Goal: Task Accomplishment & Management: Use online tool/utility

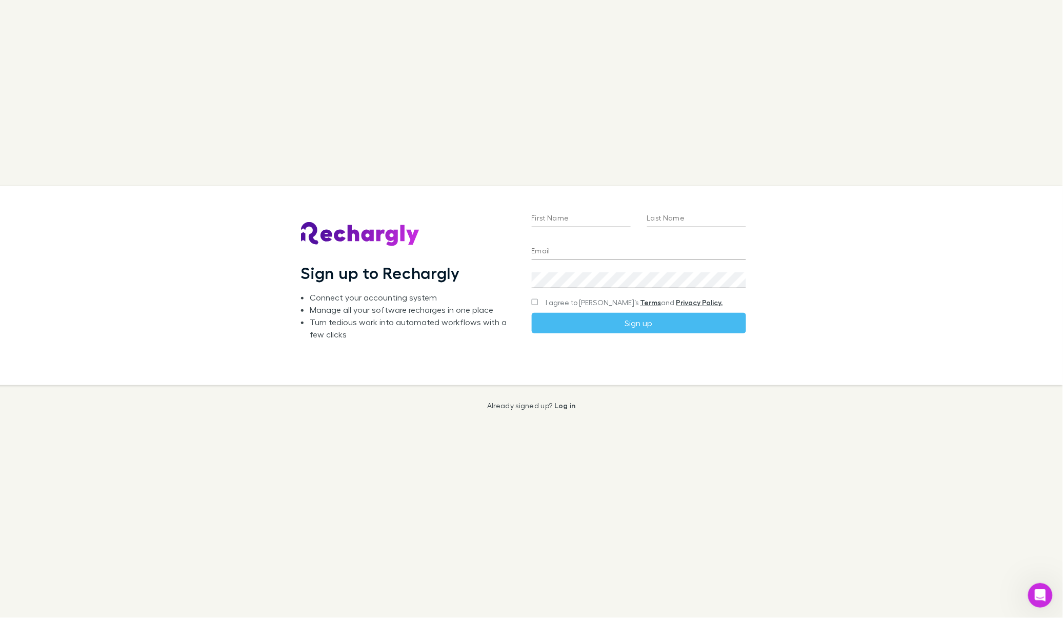
click at [553, 399] on div "Sign up to Rechargly Connect your accounting system Manage all your software re…" at bounding box center [531, 309] width 1063 height 618
click at [558, 403] on link "Log in" at bounding box center [565, 405] width 22 height 9
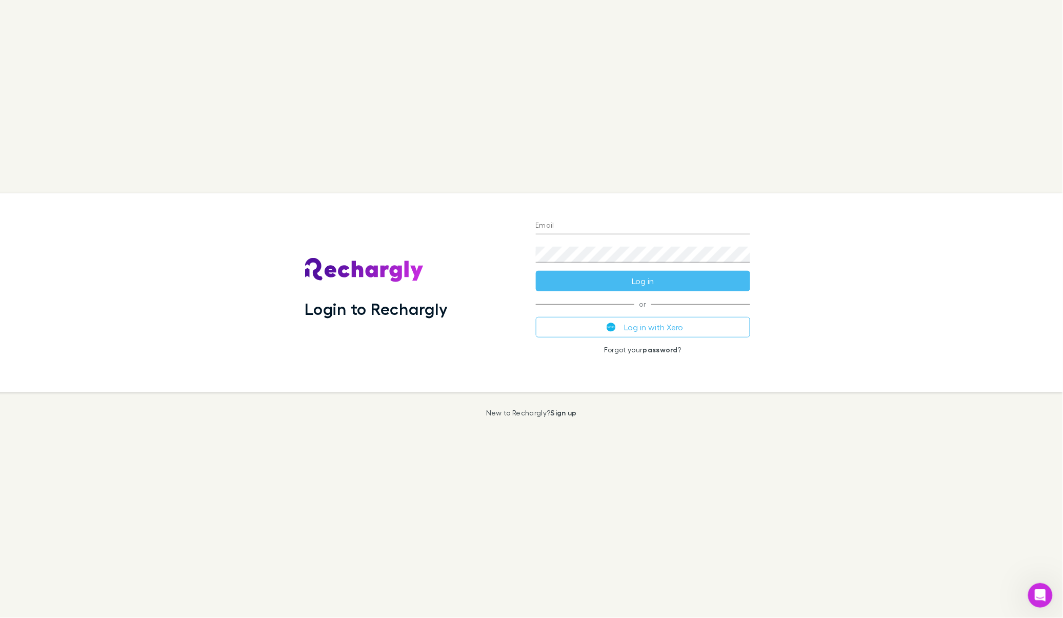
type input "**********"
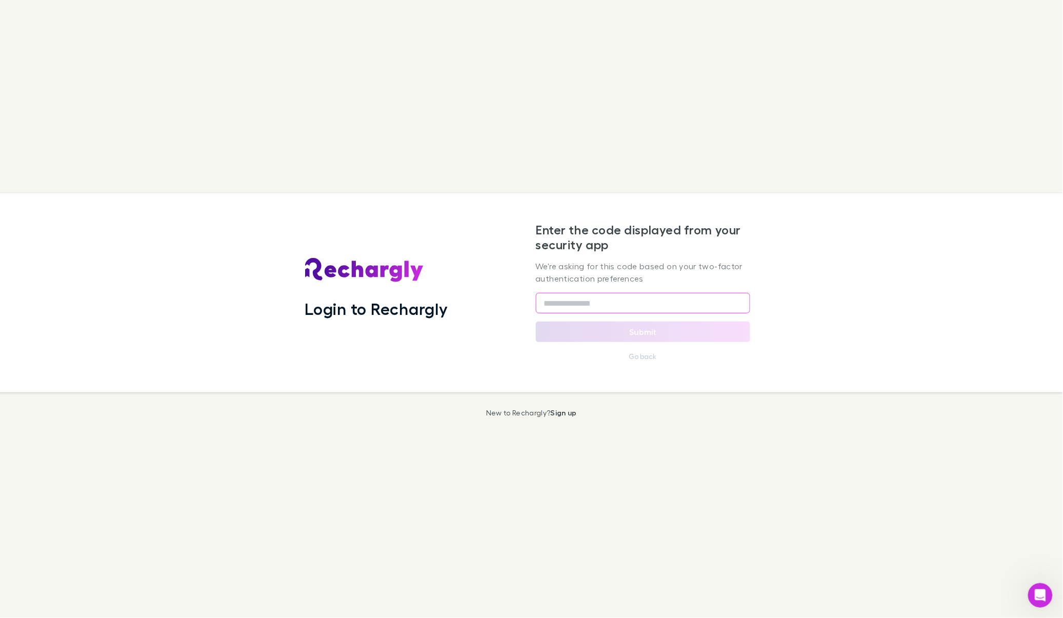
click at [723, 302] on input "text" at bounding box center [643, 303] width 214 height 21
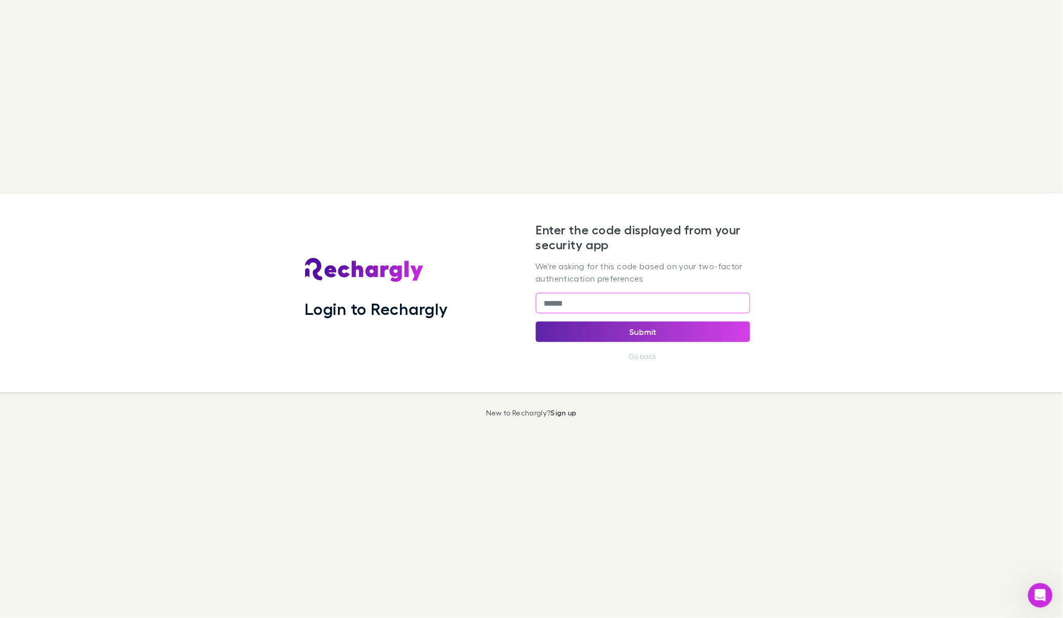
type input "******"
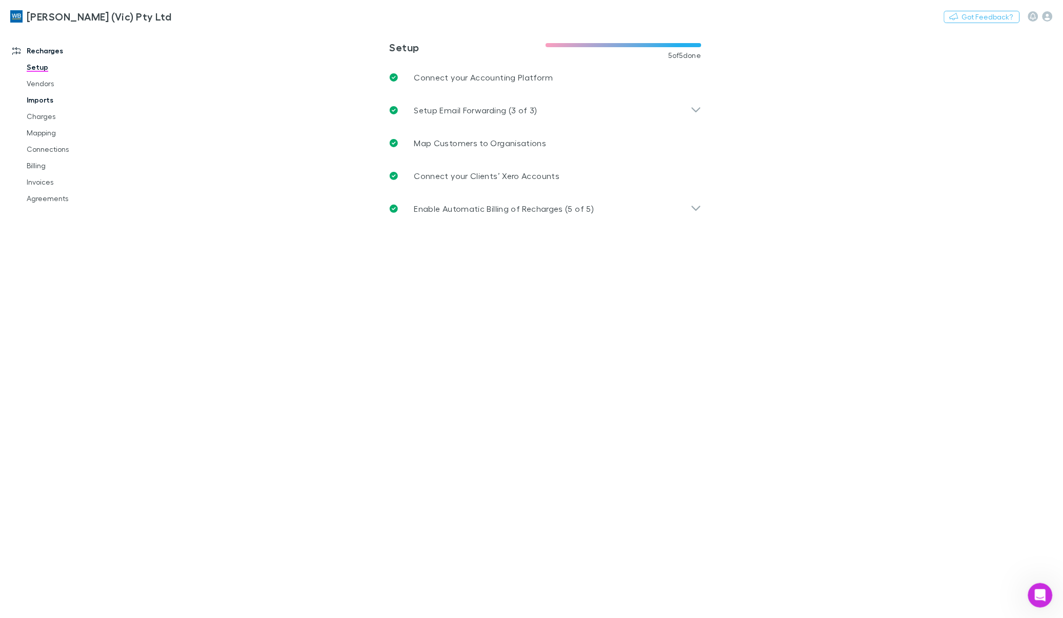
click at [43, 104] on link "Imports" at bounding box center [79, 100] width 126 height 16
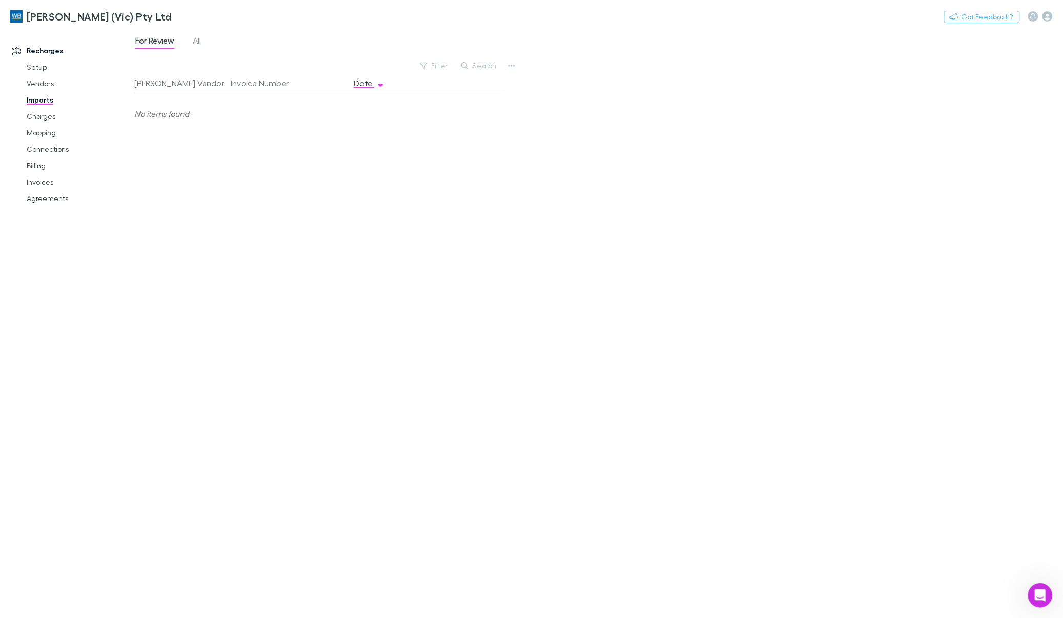
click at [32, 102] on link "Imports" at bounding box center [79, 100] width 126 height 16
click at [513, 67] on icon "button" at bounding box center [511, 66] width 7 height 8
click at [446, 81] on p "Custom CSV Import" at bounding box center [448, 86] width 125 height 12
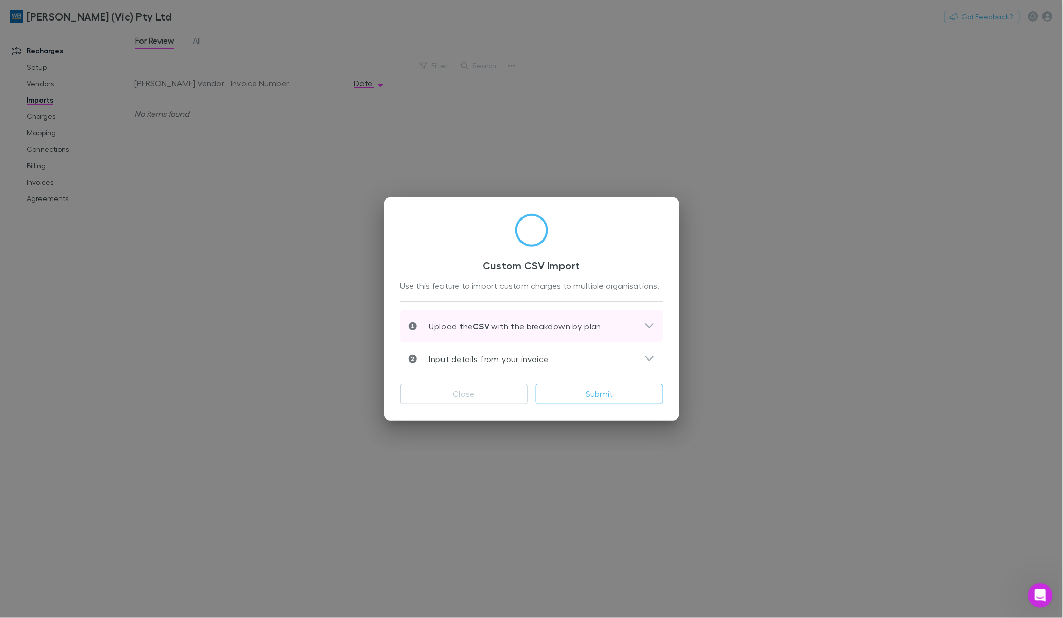
click at [643, 323] on div "Upload the CSV with the breakdown by plan" at bounding box center [526, 326] width 235 height 12
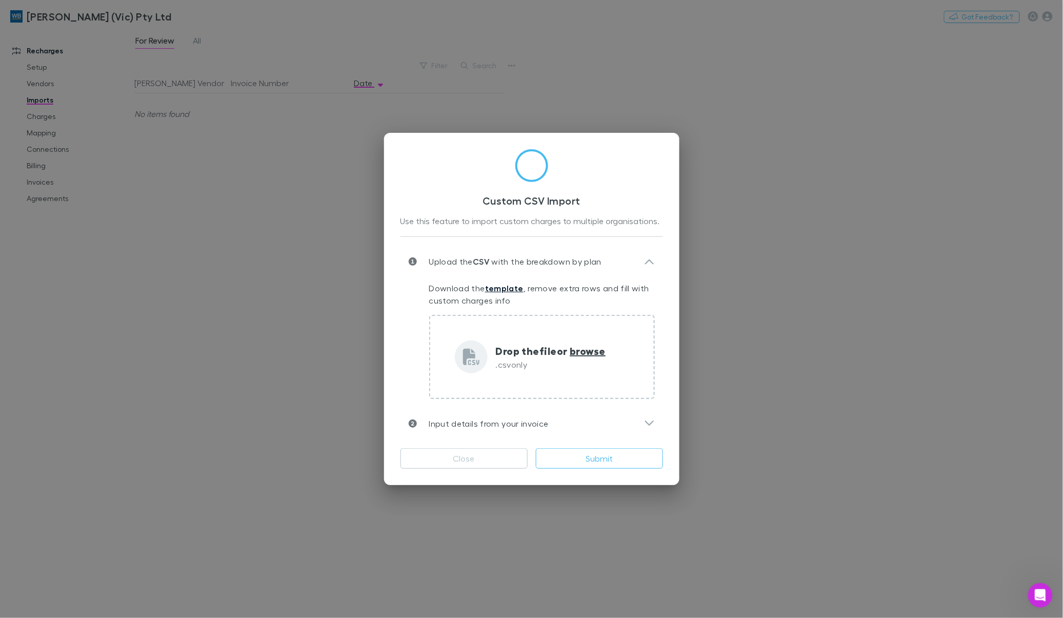
click at [512, 291] on link "template" at bounding box center [504, 288] width 38 height 10
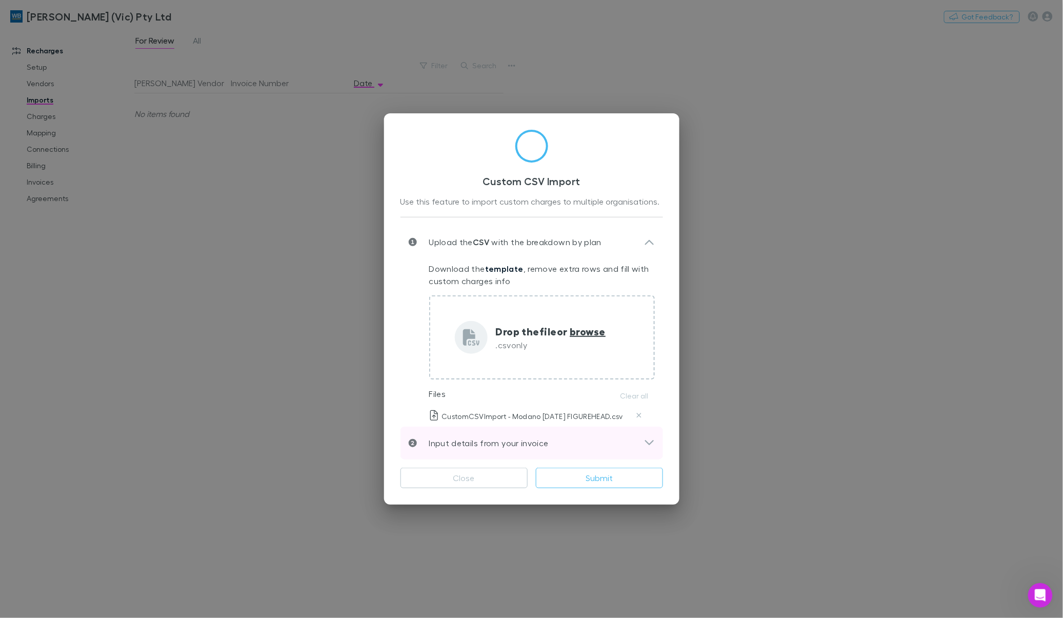
click at [648, 442] on icon at bounding box center [649, 442] width 9 height 5
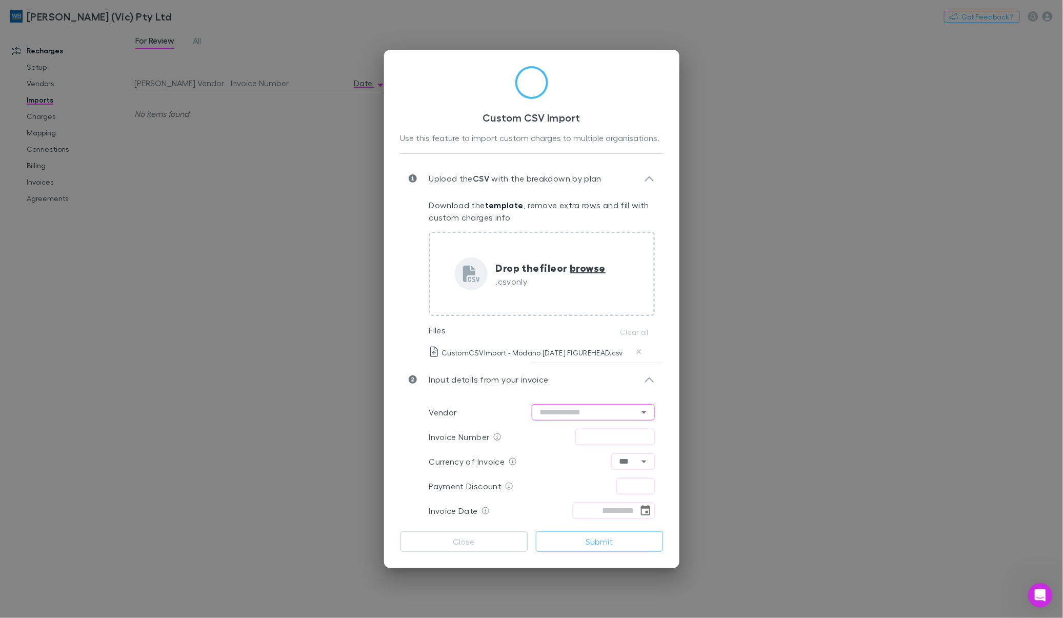
click at [634, 409] on input "text" at bounding box center [593, 412] width 123 height 16
click at [563, 432] on li "Modano" at bounding box center [593, 433] width 123 height 18
type input "******"
click at [592, 436] on input "text" at bounding box center [615, 437] width 80 height 16
click at [641, 434] on input "*" at bounding box center [615, 437] width 80 height 16
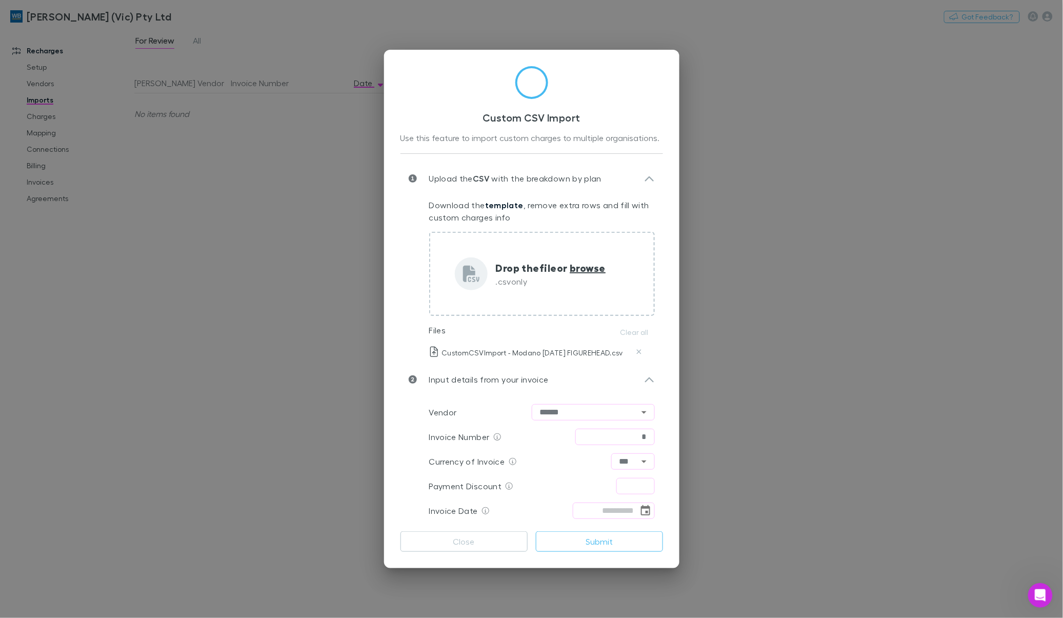
drag, startPoint x: 639, startPoint y: 435, endPoint x: 650, endPoint y: 435, distance: 10.8
click at [650, 435] on input "*" at bounding box center [615, 437] width 80 height 16
type input "******"
click at [637, 485] on input "text" at bounding box center [636, 486] width 38 height 16
type input "****"
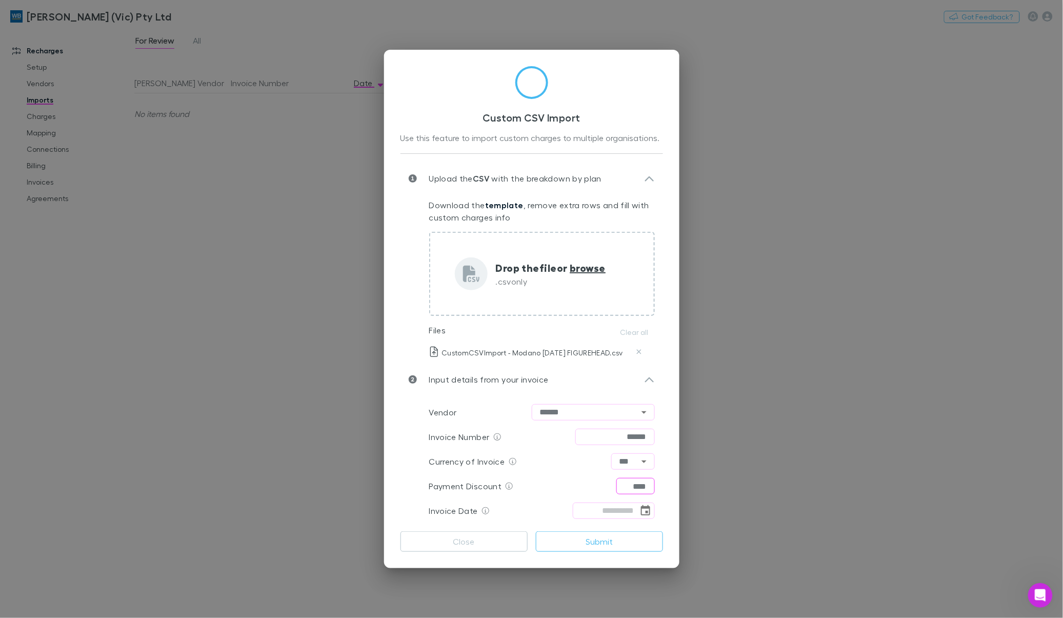
click at [533, 481] on div "Payment Discount **** ​" at bounding box center [542, 486] width 226 height 25
click at [650, 509] on icon "Choose date" at bounding box center [645, 510] width 9 height 10
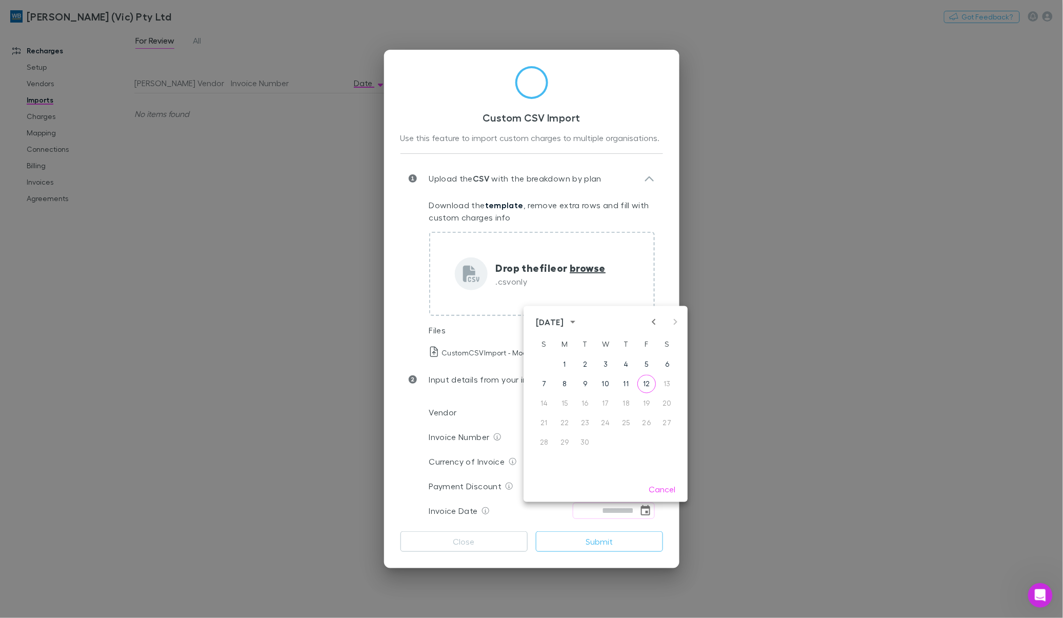
click at [657, 320] on icon "Previous month" at bounding box center [654, 322] width 12 height 12
click at [585, 363] on button "1" at bounding box center [585, 364] width 18 height 18
type input "**********"
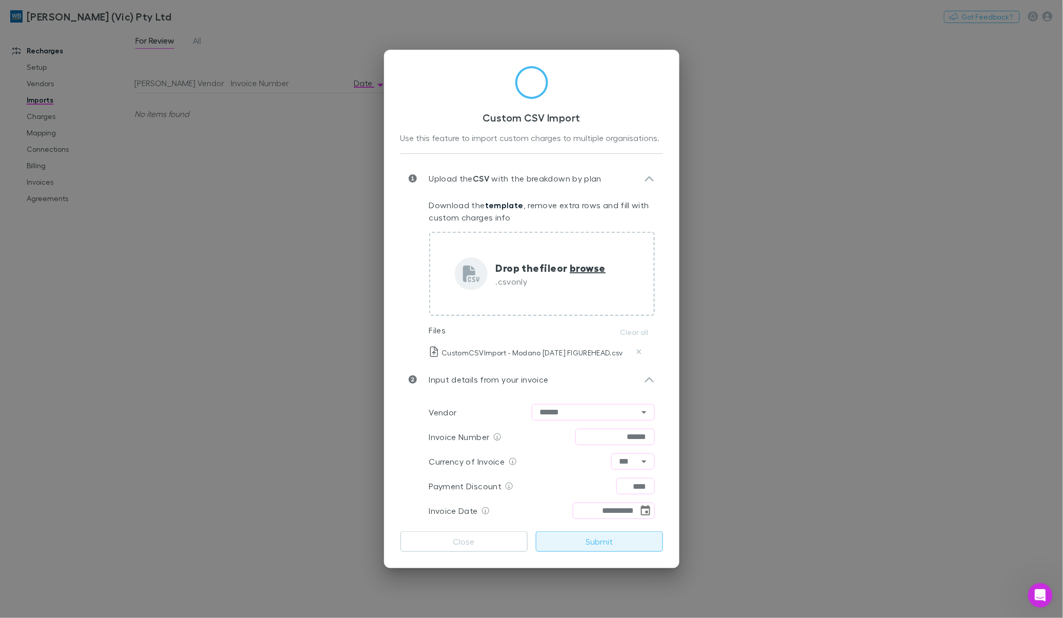
click at [582, 545] on button "Submit" at bounding box center [599, 541] width 127 height 21
click at [462, 545] on button "Close" at bounding box center [464, 541] width 127 height 21
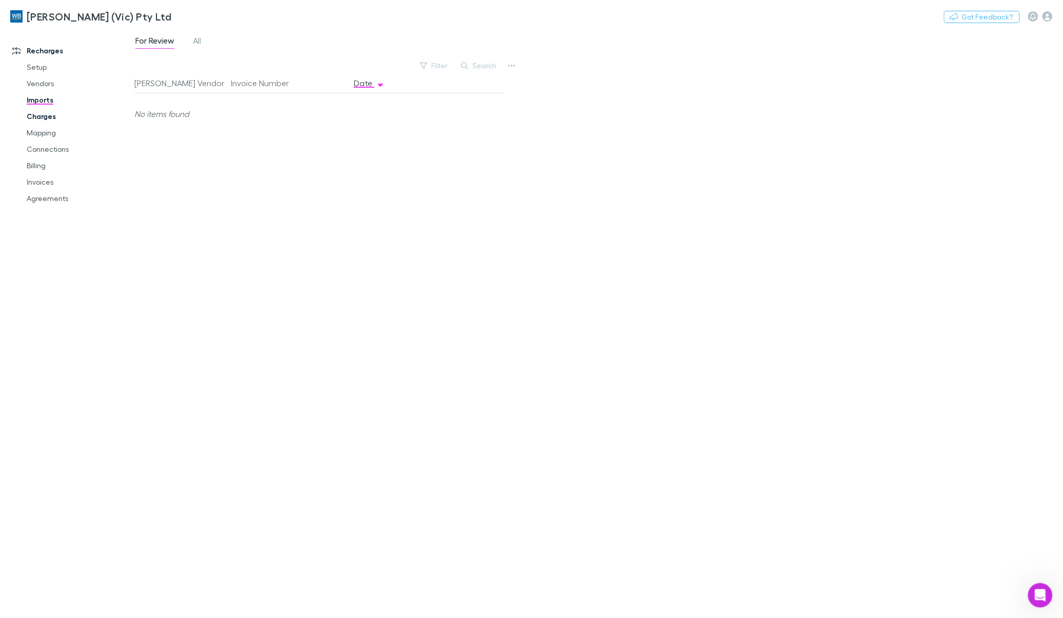
click at [46, 119] on link "Charges" at bounding box center [79, 116] width 126 height 16
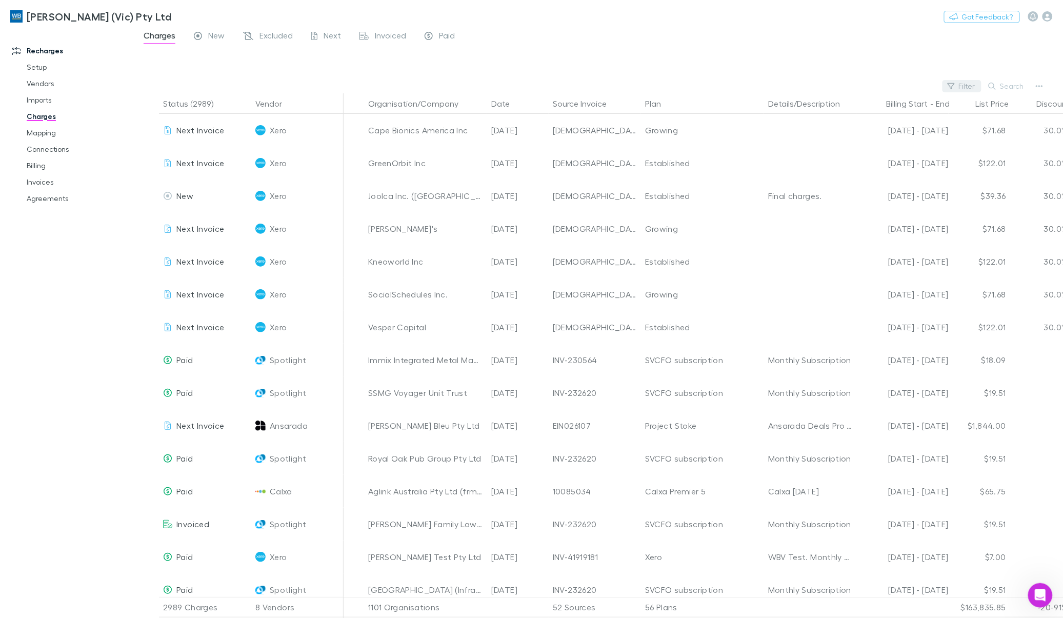
click at [963, 85] on button "Filter" at bounding box center [962, 86] width 39 height 12
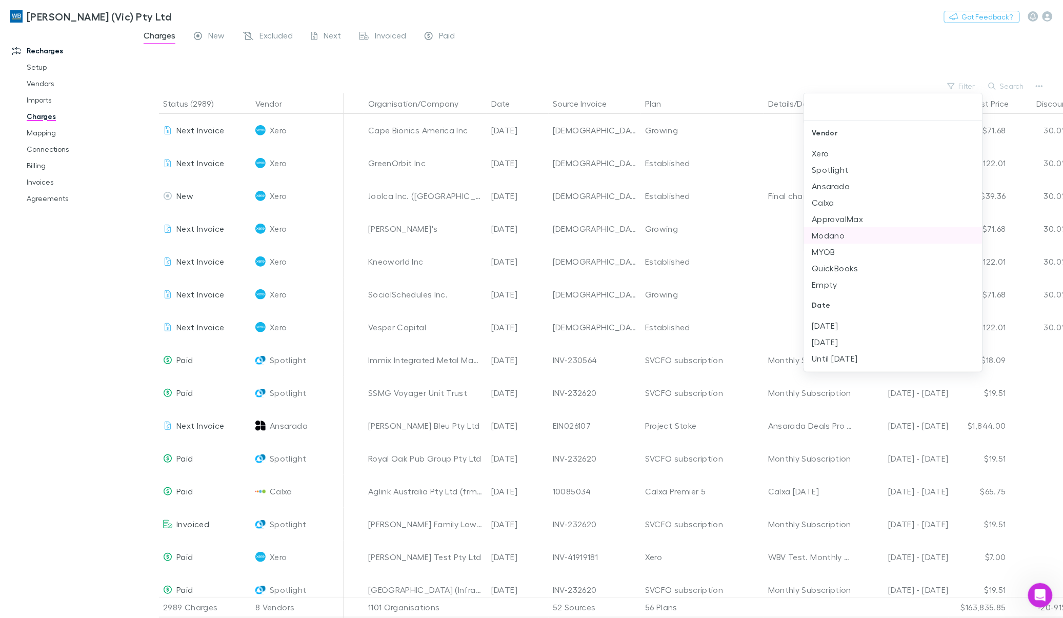
click at [835, 236] on li "Modano" at bounding box center [893, 235] width 178 height 16
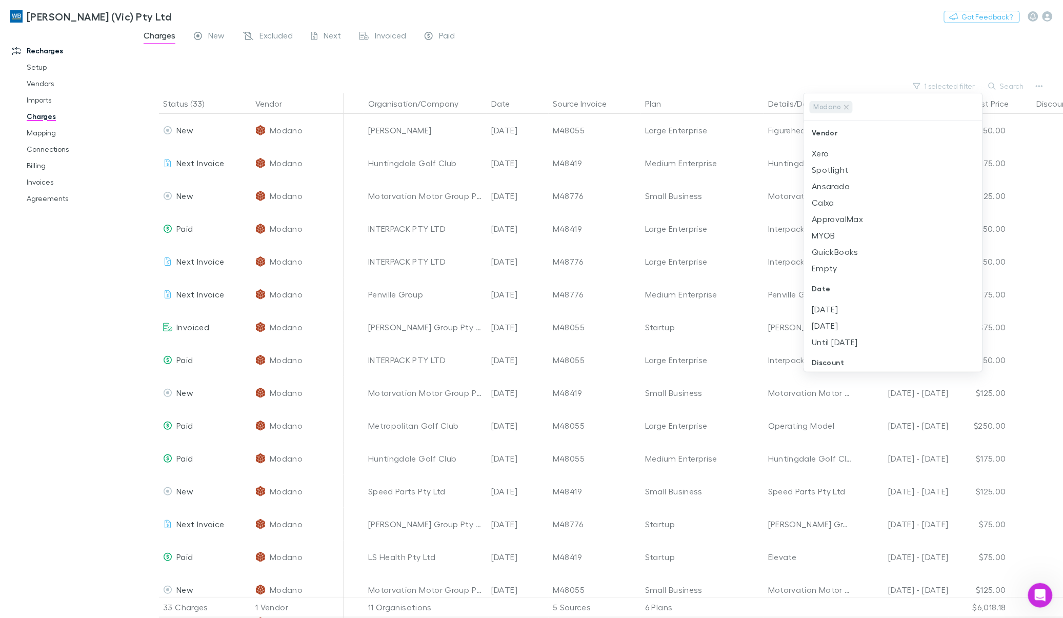
click at [847, 41] on div at bounding box center [531, 309] width 1063 height 618
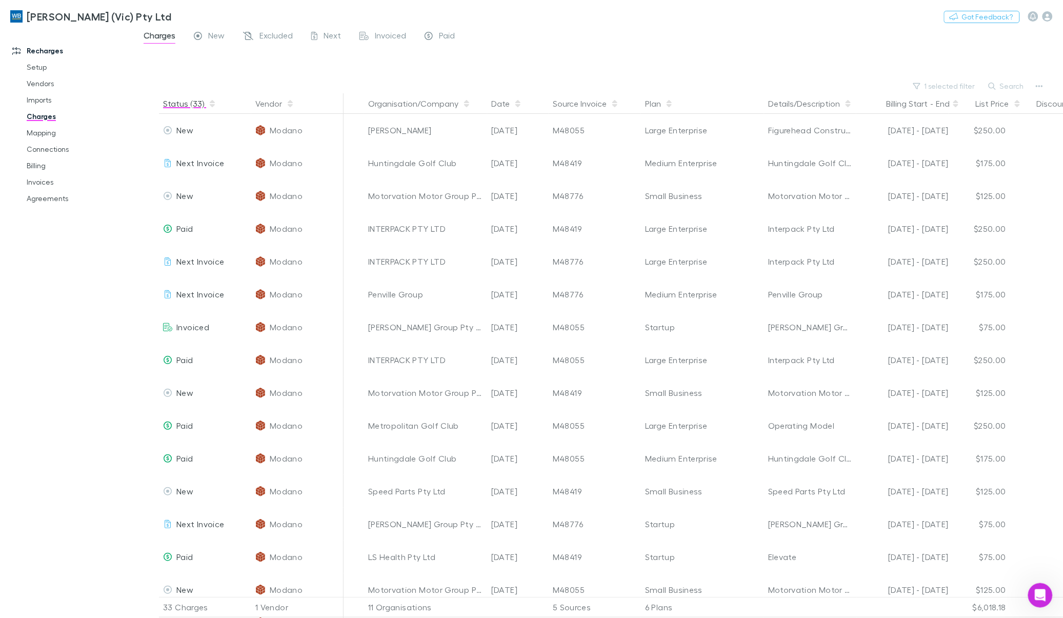
click at [210, 104] on icon "button" at bounding box center [212, 104] width 5 height 8
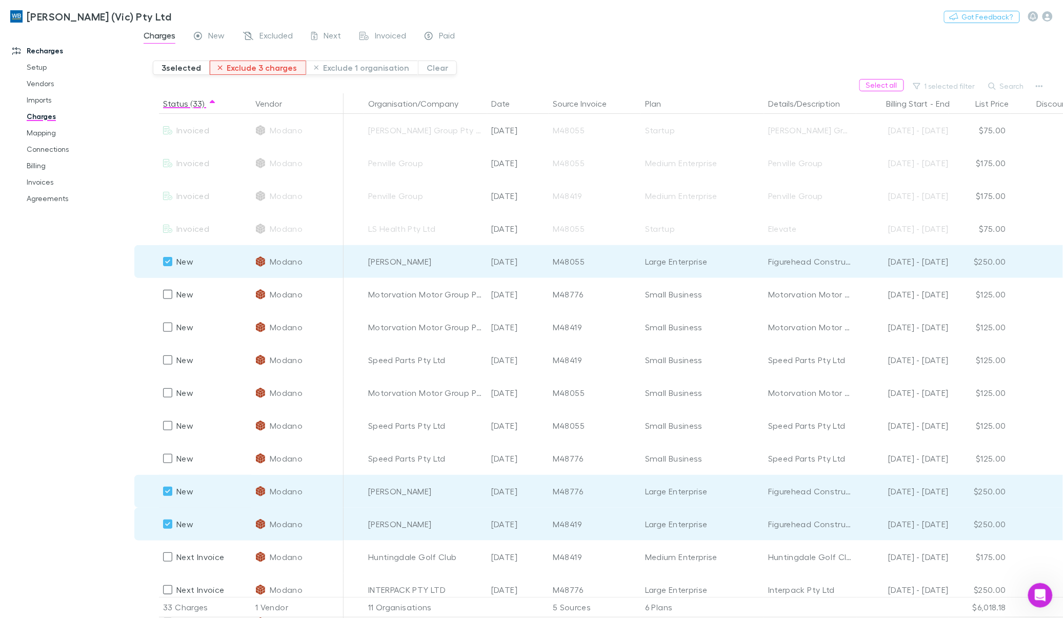
click at [270, 70] on button "Exclude 3 charges" at bounding box center [258, 68] width 96 height 14
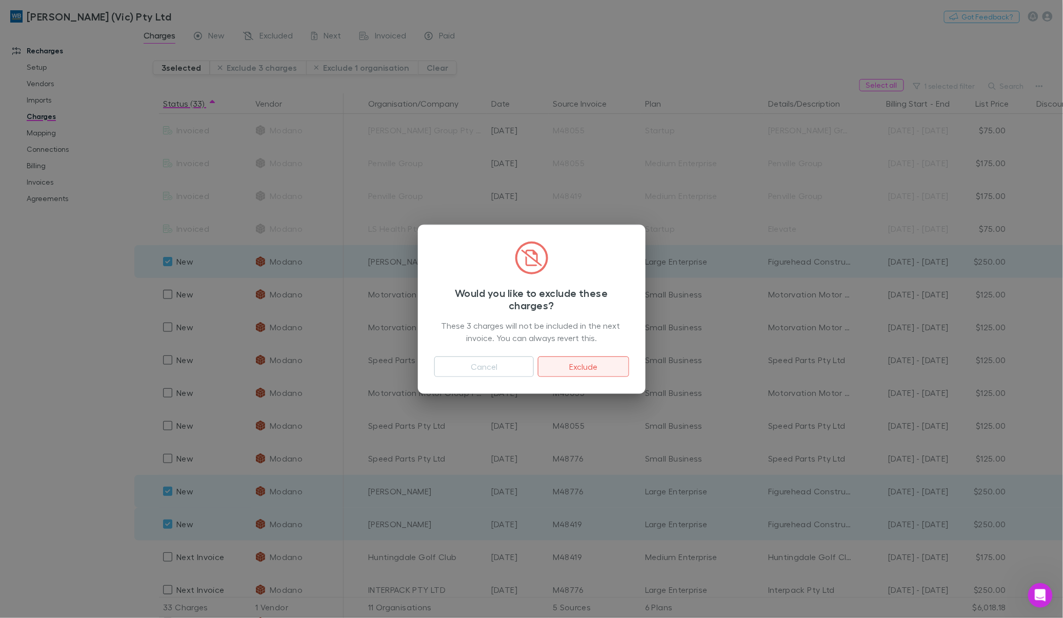
click at [565, 365] on button "Exclude" at bounding box center [583, 366] width 91 height 21
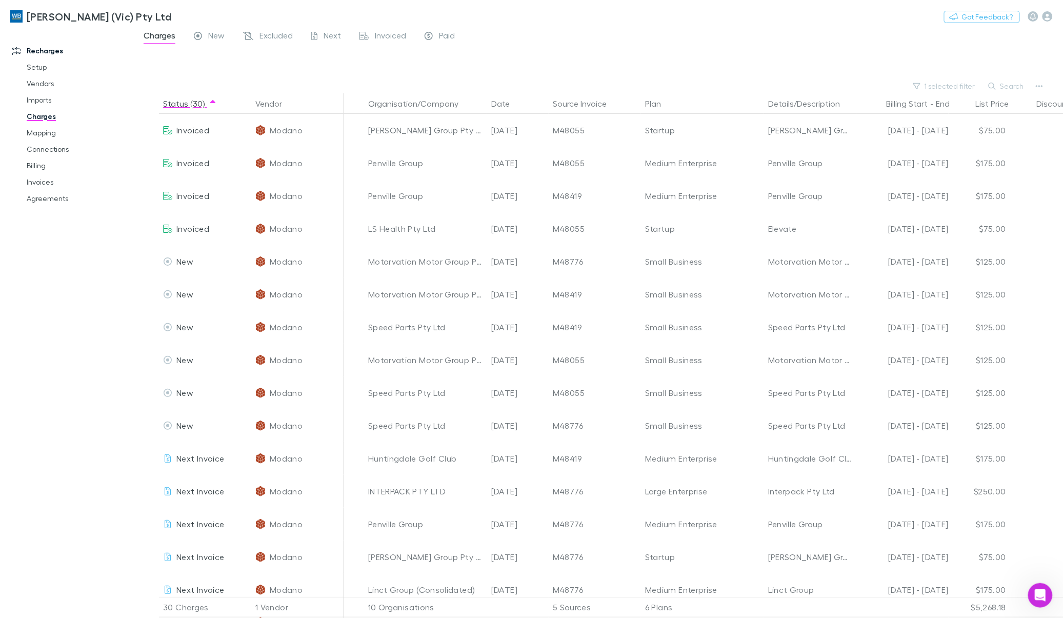
click at [588, 33] on div "Charges New Excluded Next Invoiced Paid" at bounding box center [598, 38] width 929 height 19
click at [38, 103] on link "Imports" at bounding box center [79, 100] width 126 height 16
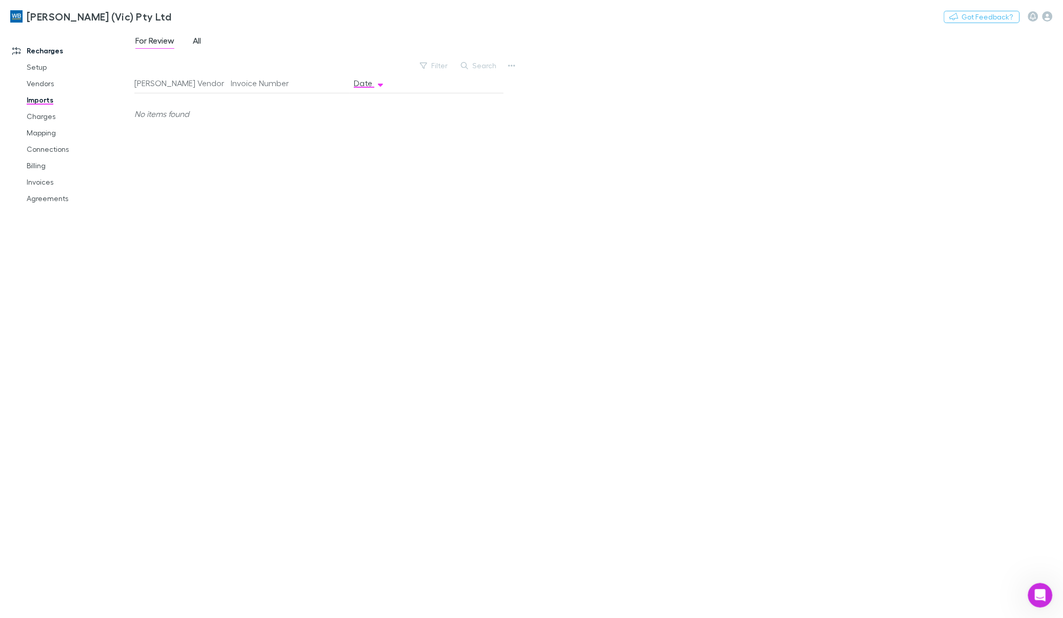
click at [196, 45] on span "All" at bounding box center [197, 41] width 8 height 13
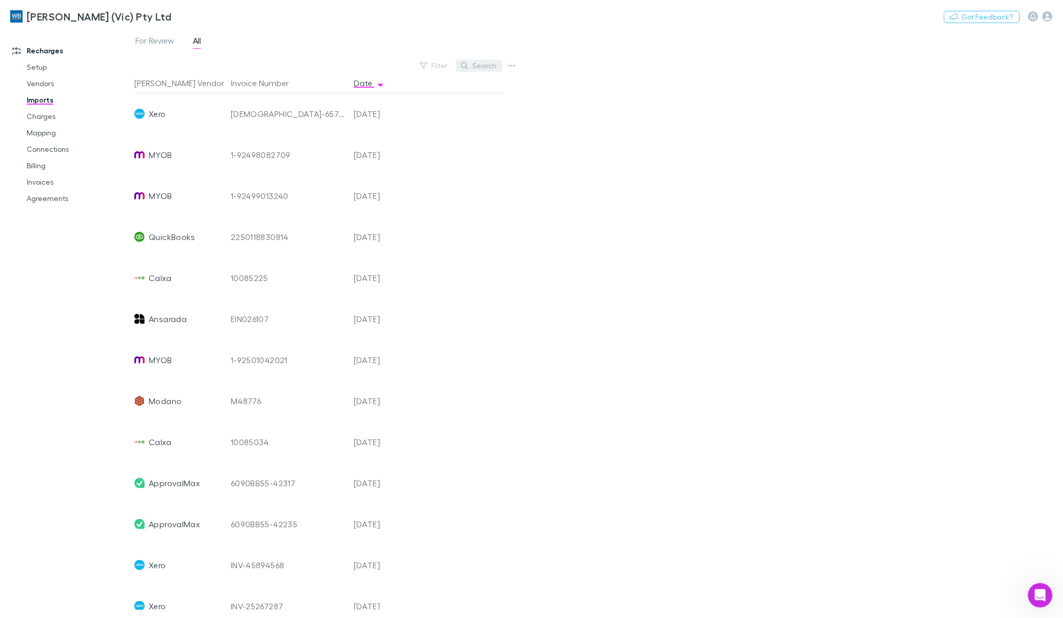
click at [481, 65] on button "Search" at bounding box center [479, 65] width 47 height 12
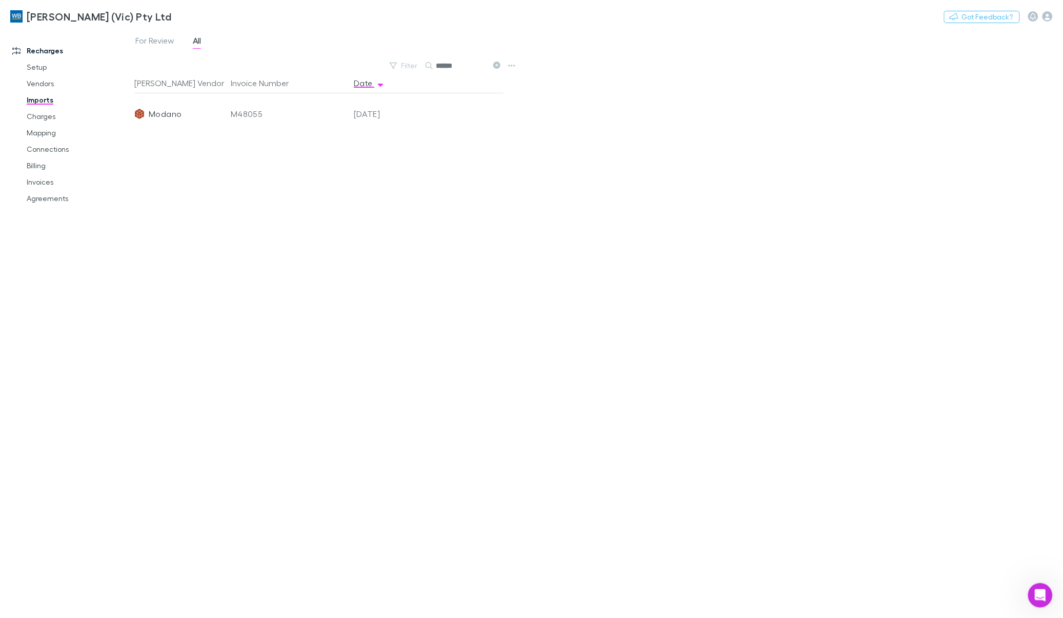
type input "******"
click at [1037, 594] on icon "Open Intercom Messenger" at bounding box center [1038, 594] width 17 height 17
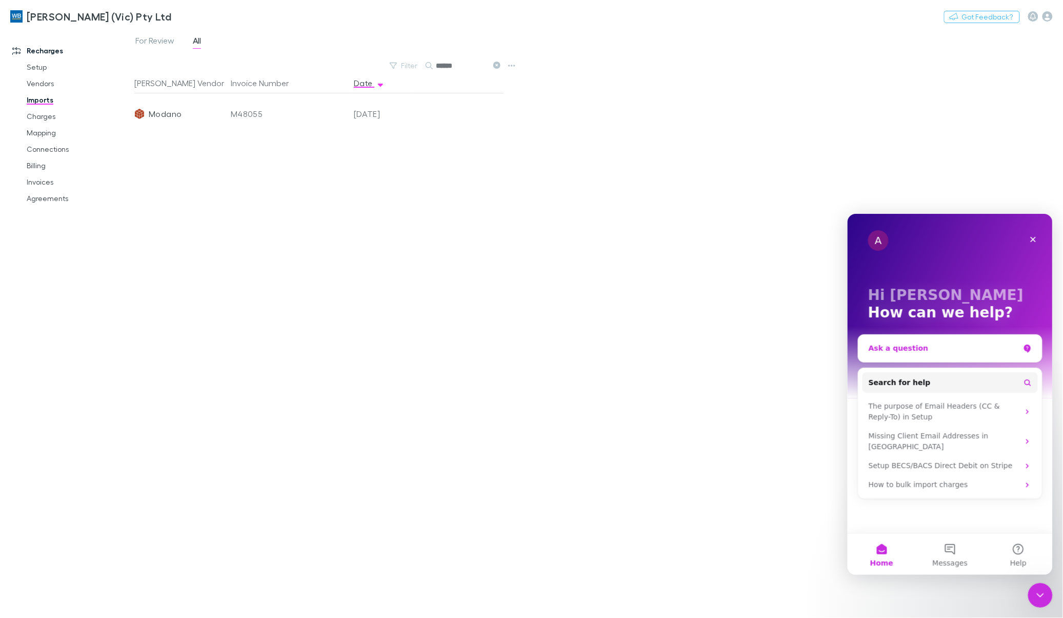
click at [933, 351] on div "Ask a question" at bounding box center [943, 348] width 151 height 11
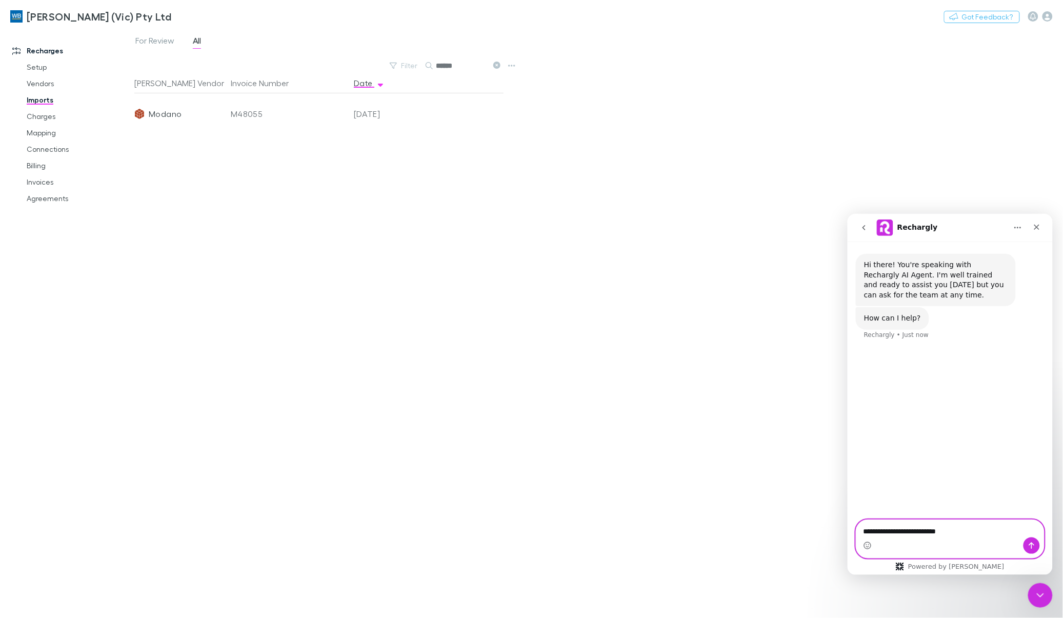
click at [938, 527] on textarea "**********" at bounding box center [950, 528] width 188 height 17
drag, startPoint x: 952, startPoint y: 527, endPoint x: 828, endPoint y: 525, distance: 124.2
click at [847, 525] on html "**********" at bounding box center [949, 393] width 205 height 361
click at [892, 534] on textarea "**********" at bounding box center [950, 523] width 188 height 28
type textarea "**********"
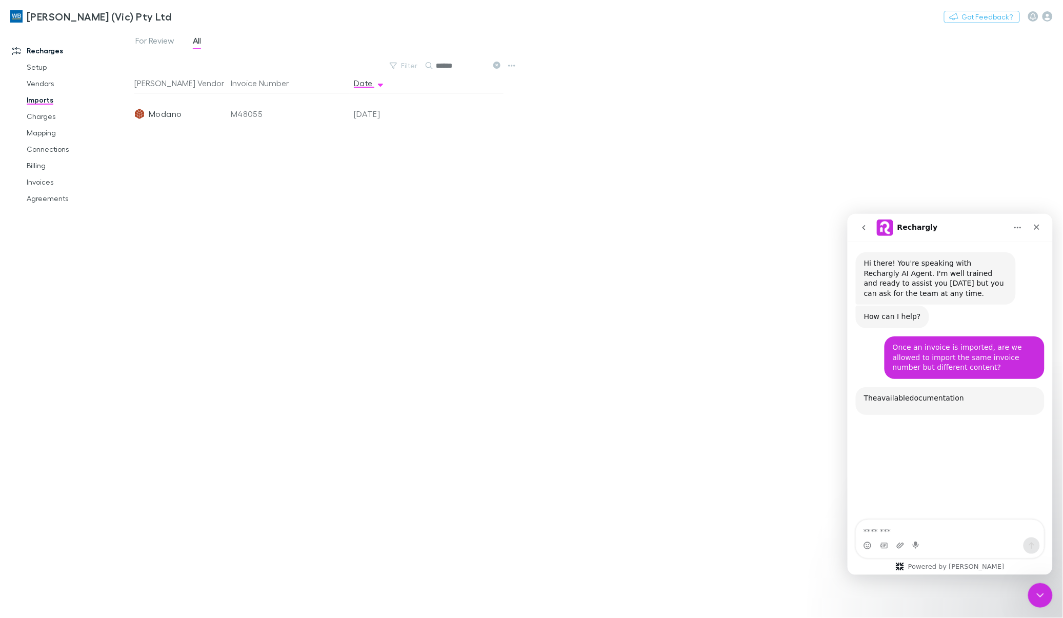
scroll to position [98, 0]
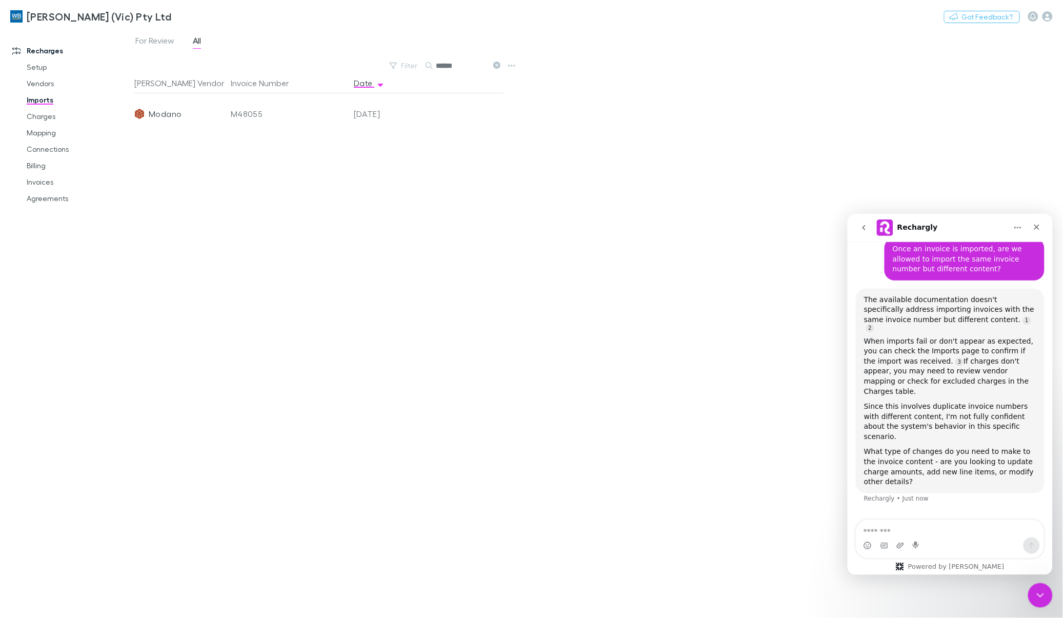
click at [885, 531] on textarea "Message…" at bounding box center [950, 528] width 188 height 17
type textarea "*"
type textarea "**********"
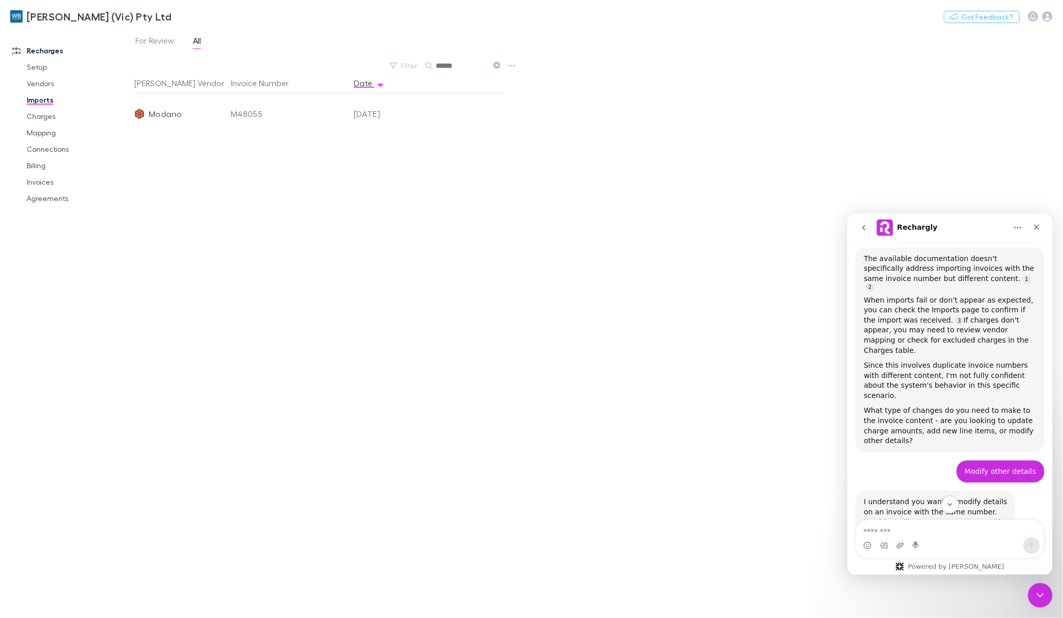
scroll to position [170, 0]
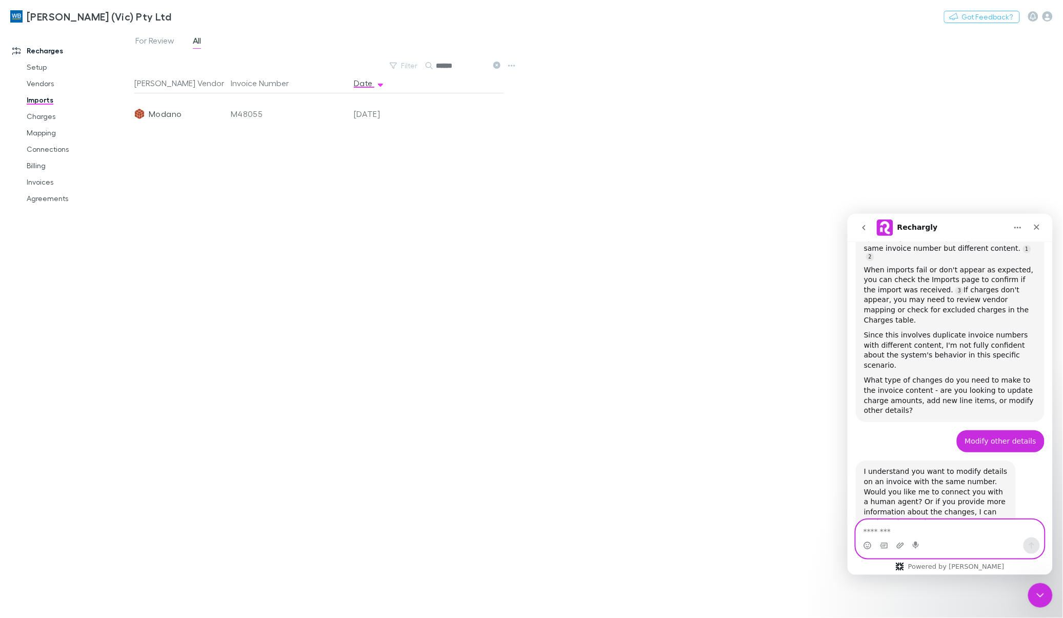
click at [882, 527] on textarea "Message…" at bounding box center [950, 528] width 188 height 17
click at [885, 528] on textarea "Message…" at bounding box center [950, 528] width 188 height 17
drag, startPoint x: 36, startPoint y: 119, endPoint x: 14, endPoint y: 303, distance: 185.4
click at [36, 119] on link "Charges" at bounding box center [79, 116] width 126 height 16
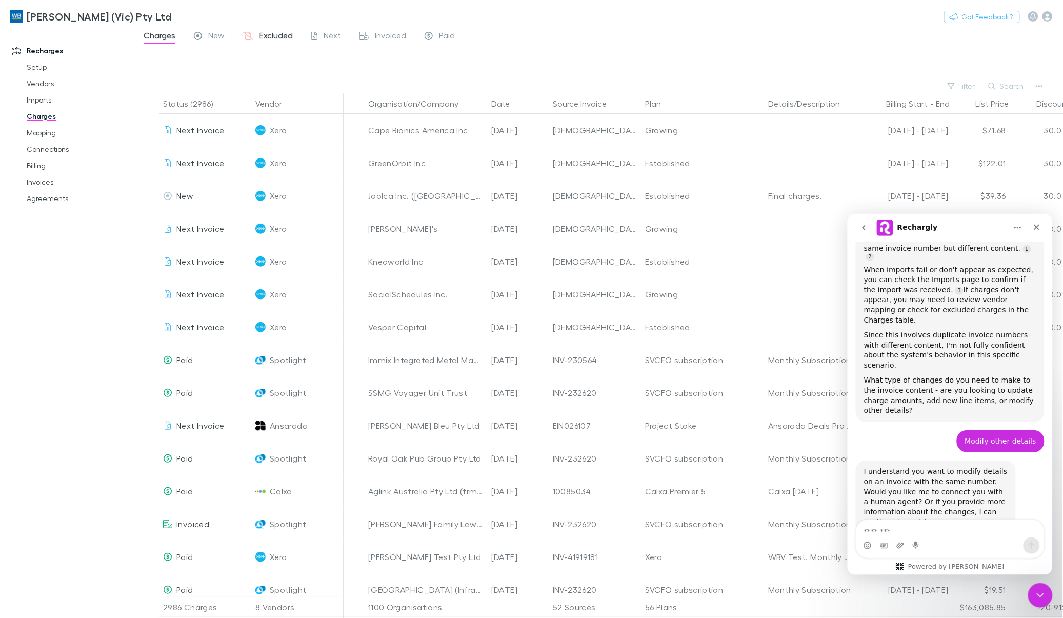
click at [257, 34] on div "Excluded" at bounding box center [268, 36] width 50 height 13
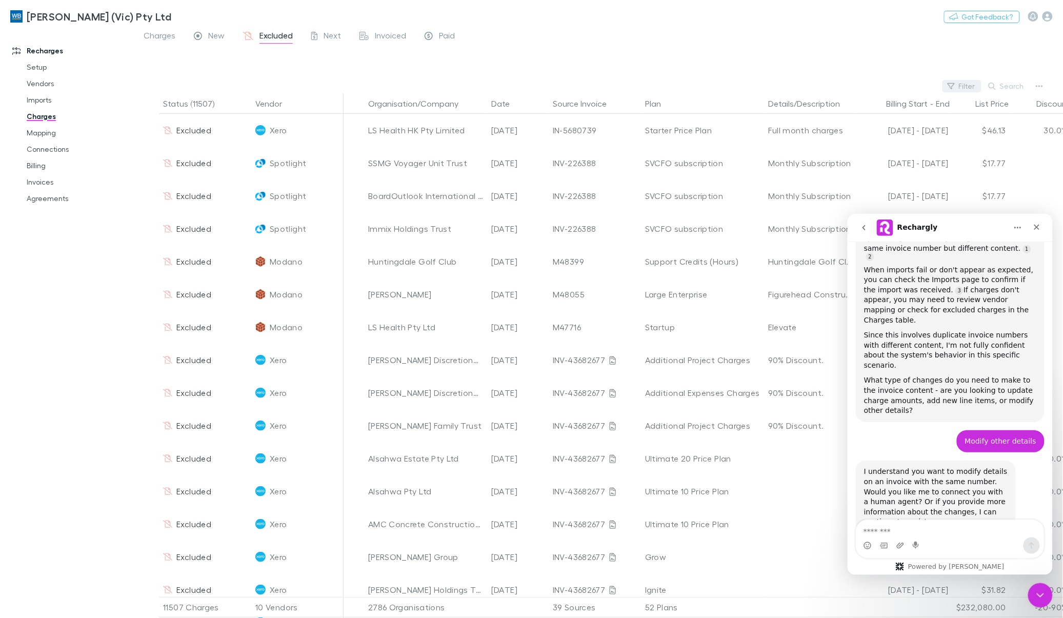
click at [967, 84] on button "Filter" at bounding box center [962, 86] width 39 height 12
click at [833, 188] on li "Modano" at bounding box center [893, 186] width 178 height 16
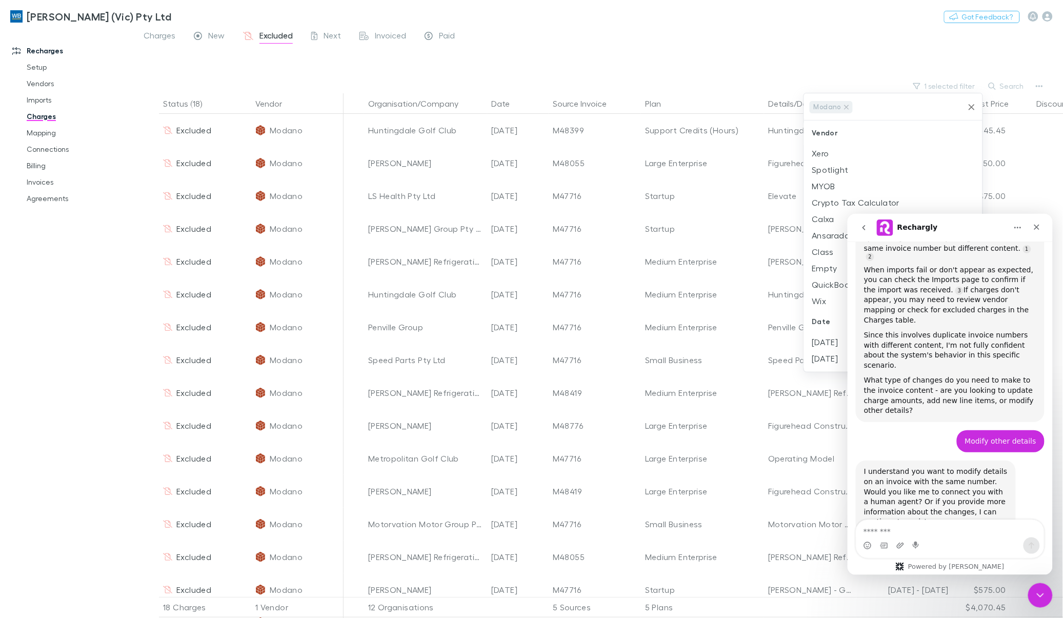
click at [543, 39] on div at bounding box center [531, 309] width 1063 height 618
click at [1010, 83] on button "Search" at bounding box center [1007, 86] width 47 height 12
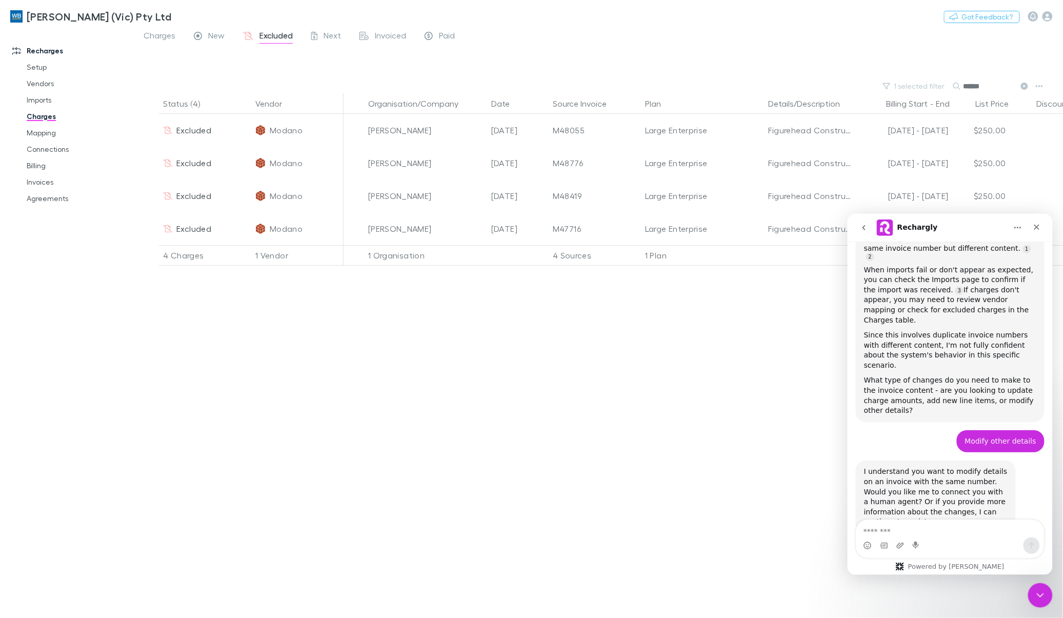
type input "******"
click at [889, 527] on textarea "Message…" at bounding box center [950, 528] width 188 height 17
type textarea "**********"
click at [1024, 526] on textarea "**********" at bounding box center [950, 517] width 188 height 17
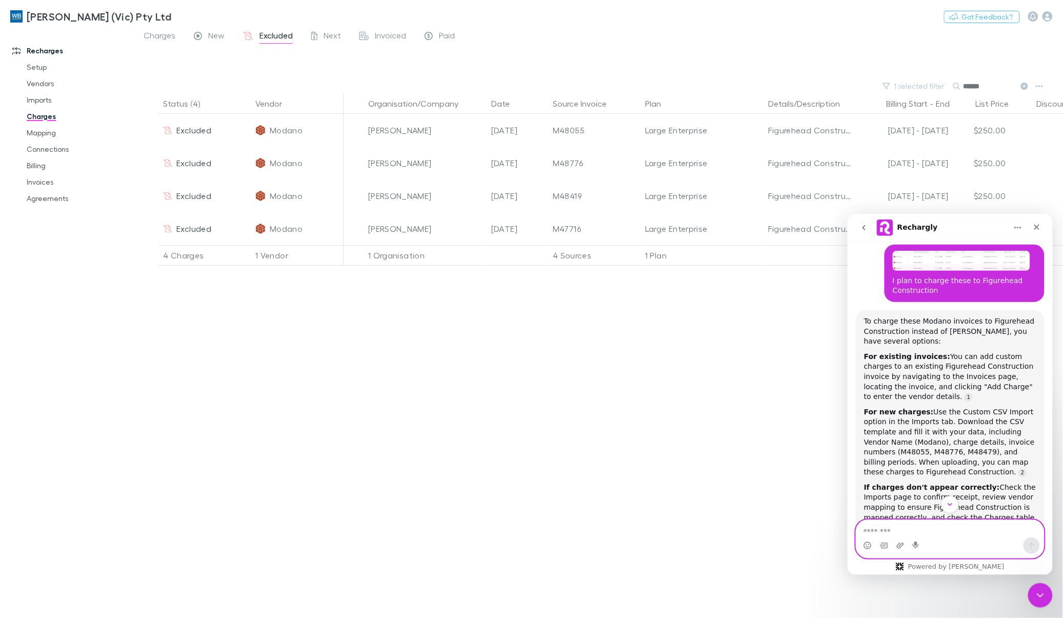
scroll to position [531, 0]
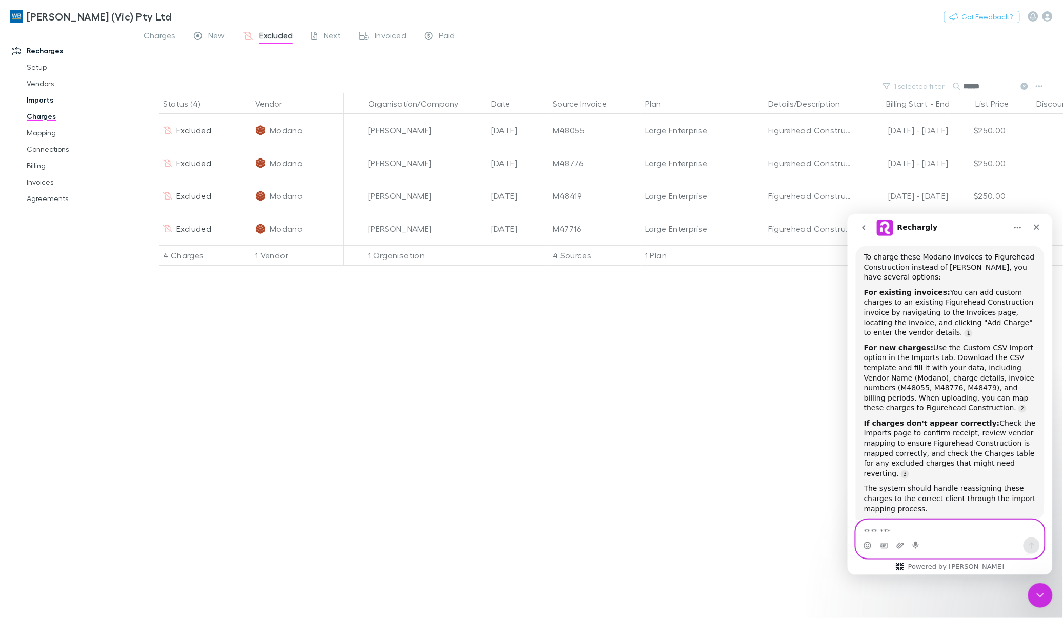
click at [39, 98] on link "Imports" at bounding box center [79, 100] width 126 height 16
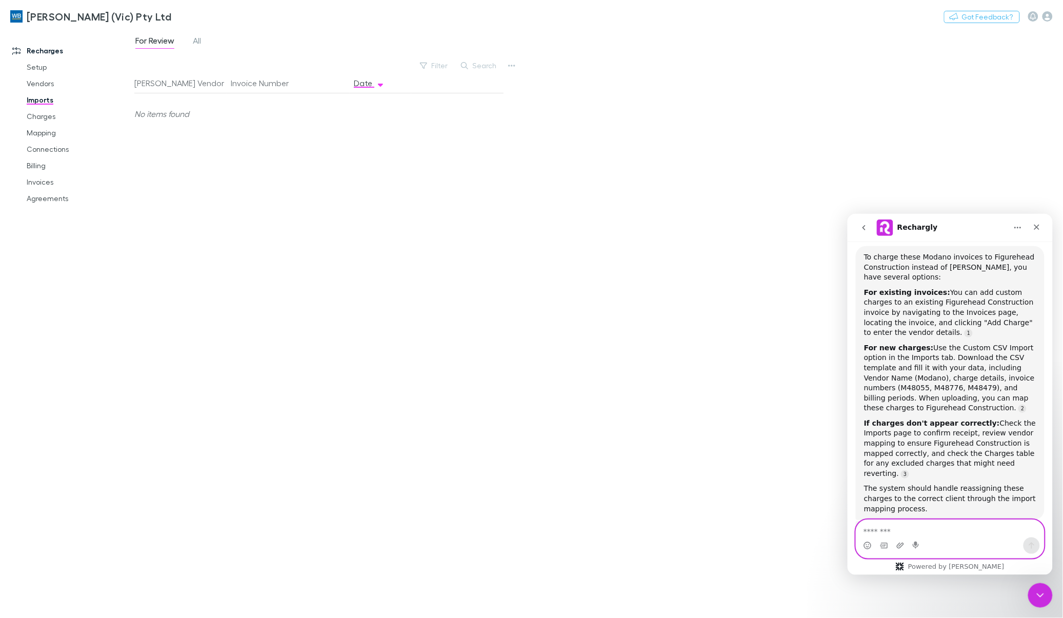
click at [207, 43] on div "For Review All" at bounding box center [172, 42] width 76 height 16
click at [201, 42] on span "All" at bounding box center [197, 41] width 8 height 13
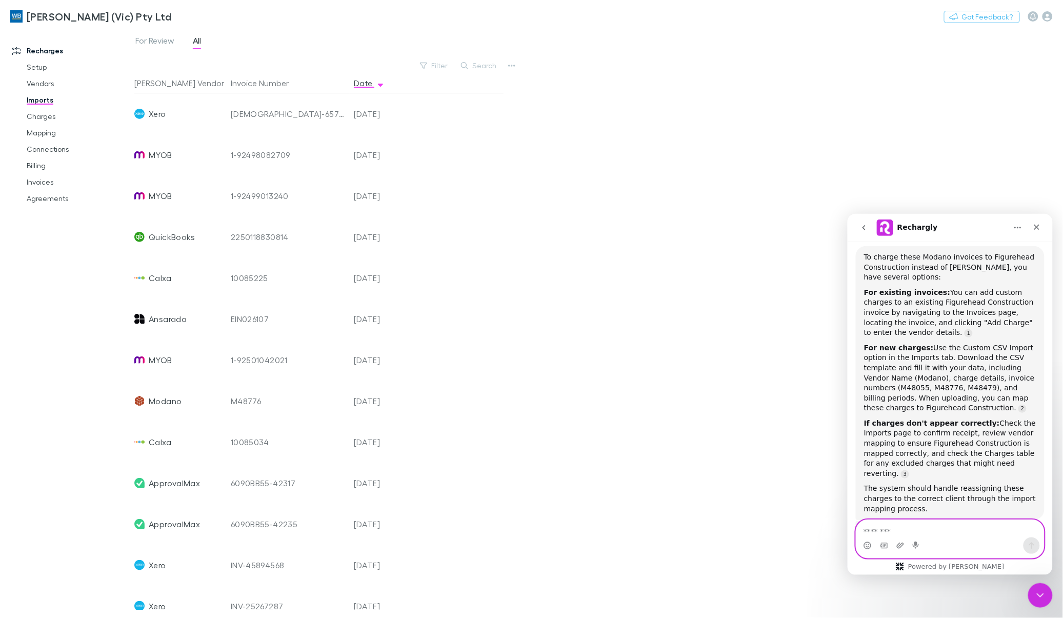
click at [246, 427] on div "10085034" at bounding box center [288, 442] width 115 height 41
click at [249, 403] on div "M48776" at bounding box center [288, 401] width 115 height 41
click at [162, 401] on span "Modano" at bounding box center [165, 401] width 33 height 41
click at [393, 401] on div "[DATE]" at bounding box center [381, 401] width 62 height 41
click at [151, 398] on span "Modano" at bounding box center [165, 401] width 33 height 41
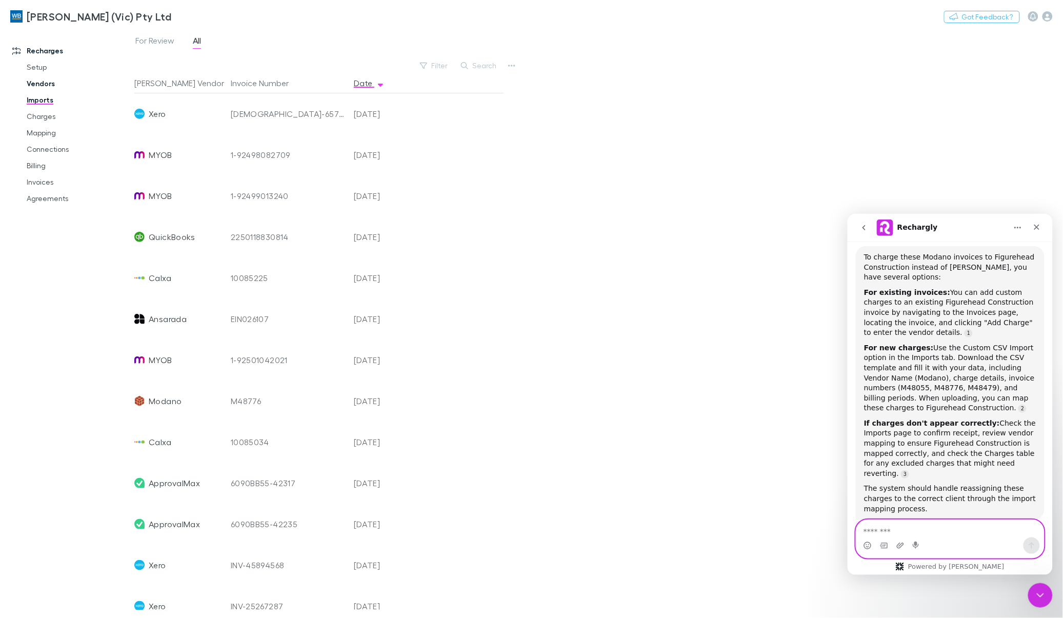
click at [30, 84] on link "Vendors" at bounding box center [79, 83] width 126 height 16
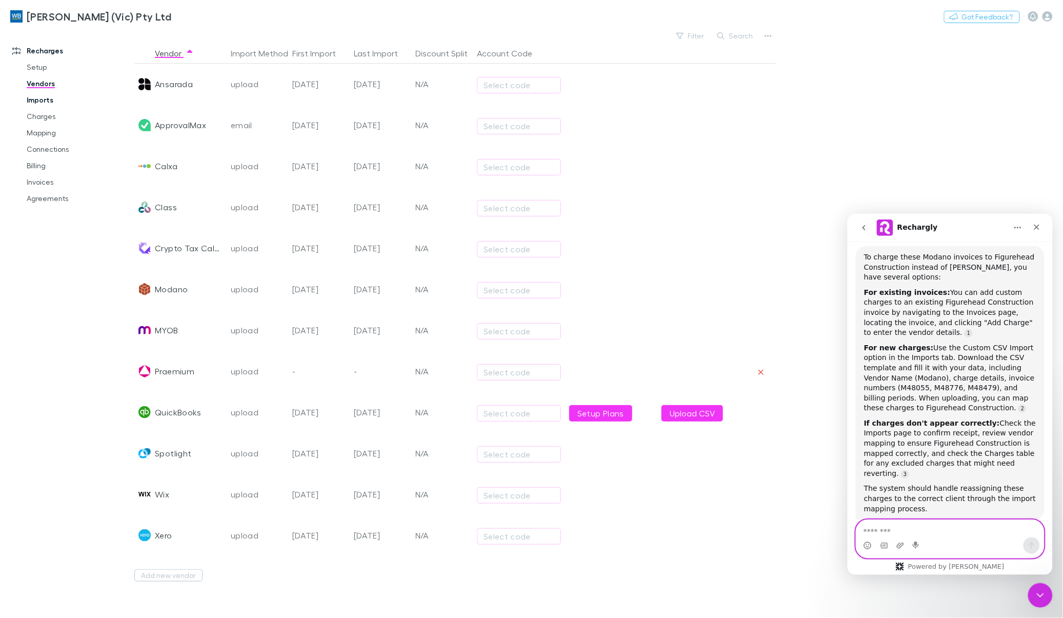
click at [41, 101] on link "Imports" at bounding box center [79, 100] width 126 height 16
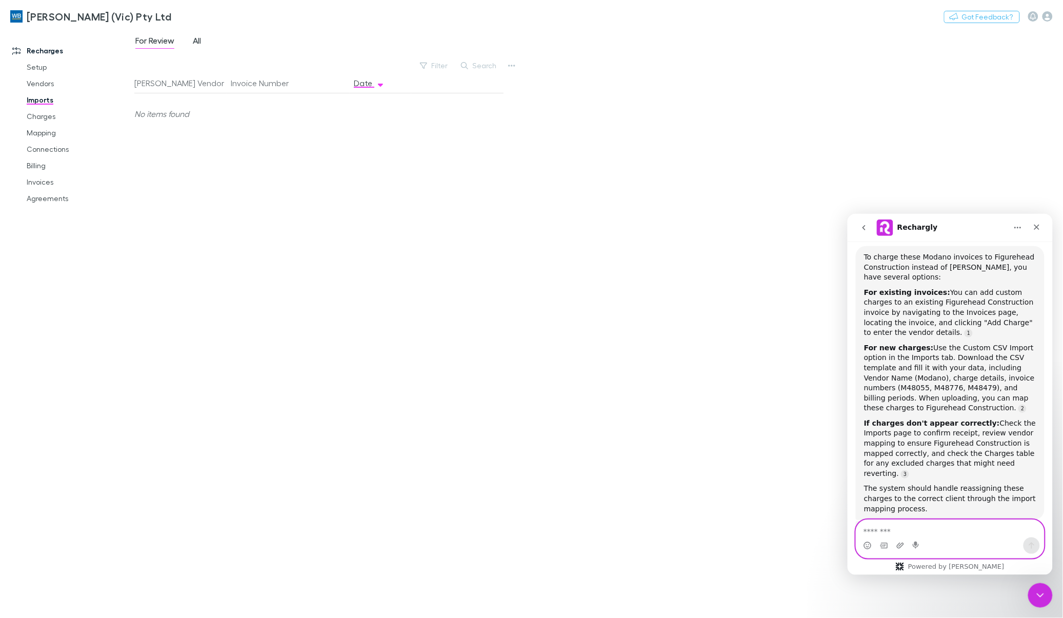
click at [196, 43] on span "All" at bounding box center [197, 41] width 8 height 13
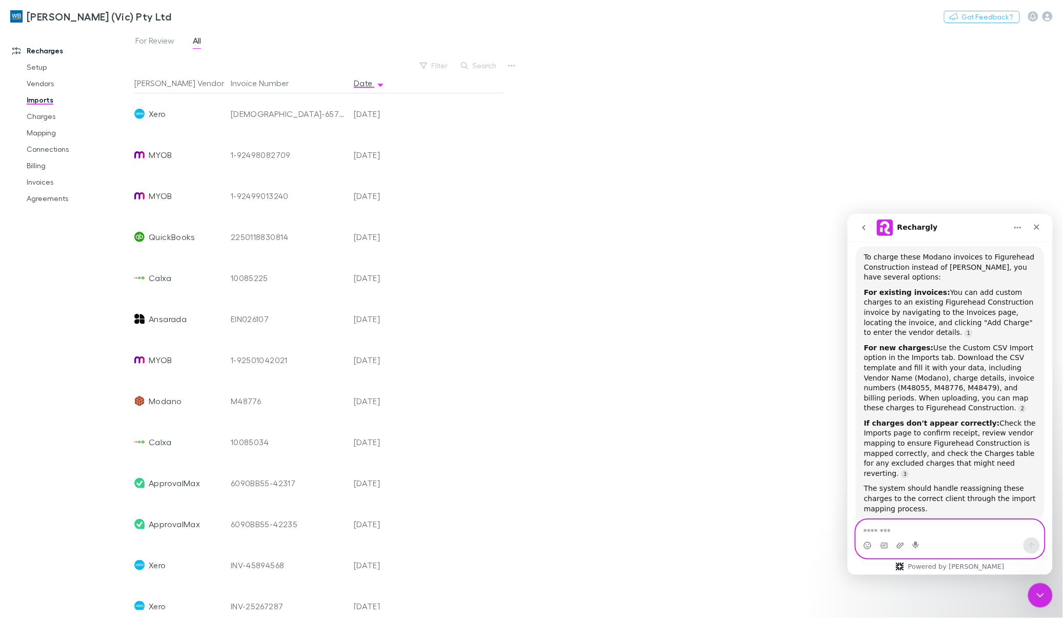
click at [150, 409] on span "Modano" at bounding box center [165, 401] width 33 height 41
click at [37, 132] on link "Mapping" at bounding box center [79, 133] width 126 height 16
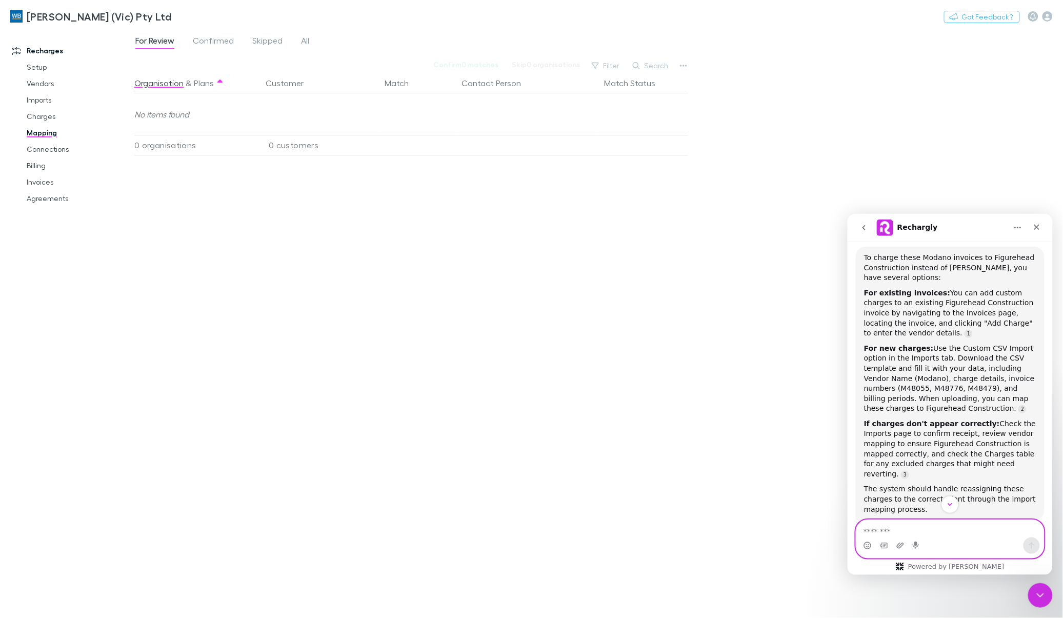
scroll to position [467, 0]
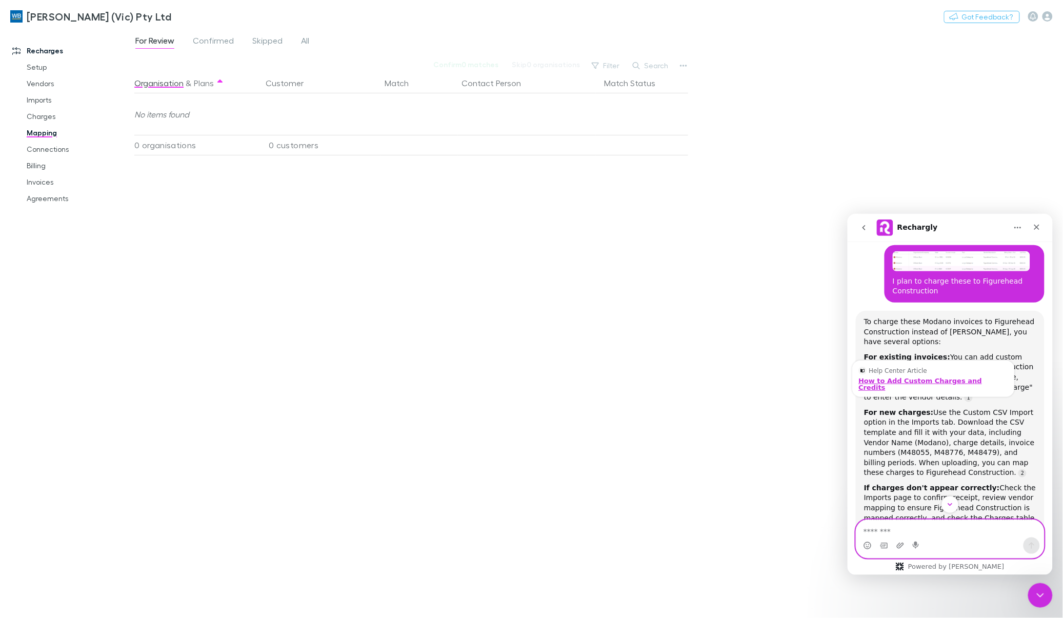
click at [913, 377] on div "How to Add Custom Charges and Credits" at bounding box center [934, 383] width 150 height 13
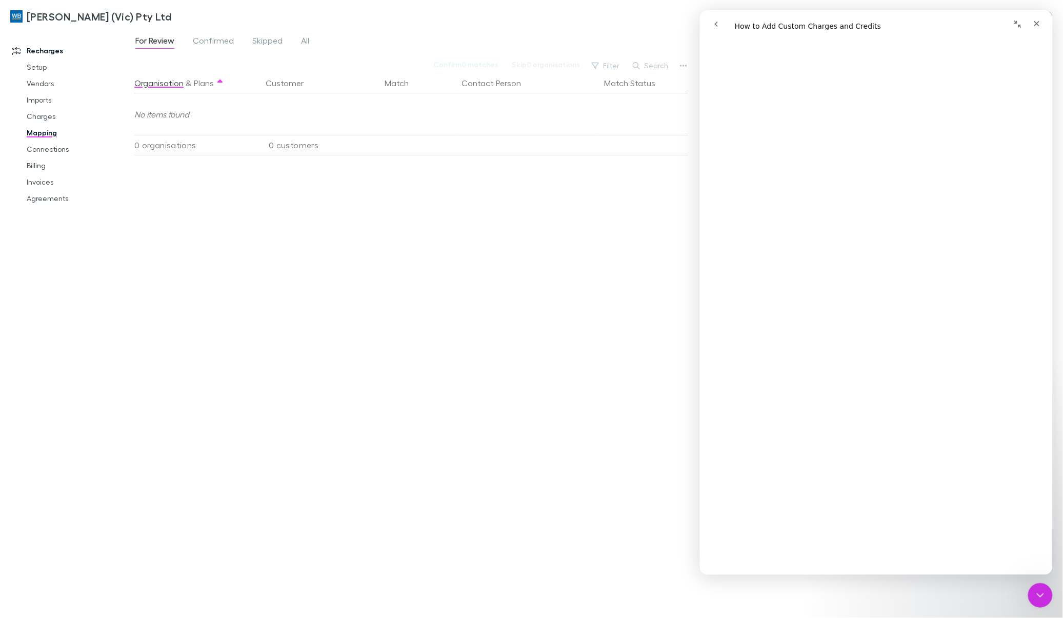
scroll to position [0, 0]
click at [713, 23] on icon "go back" at bounding box center [716, 24] width 8 height 8
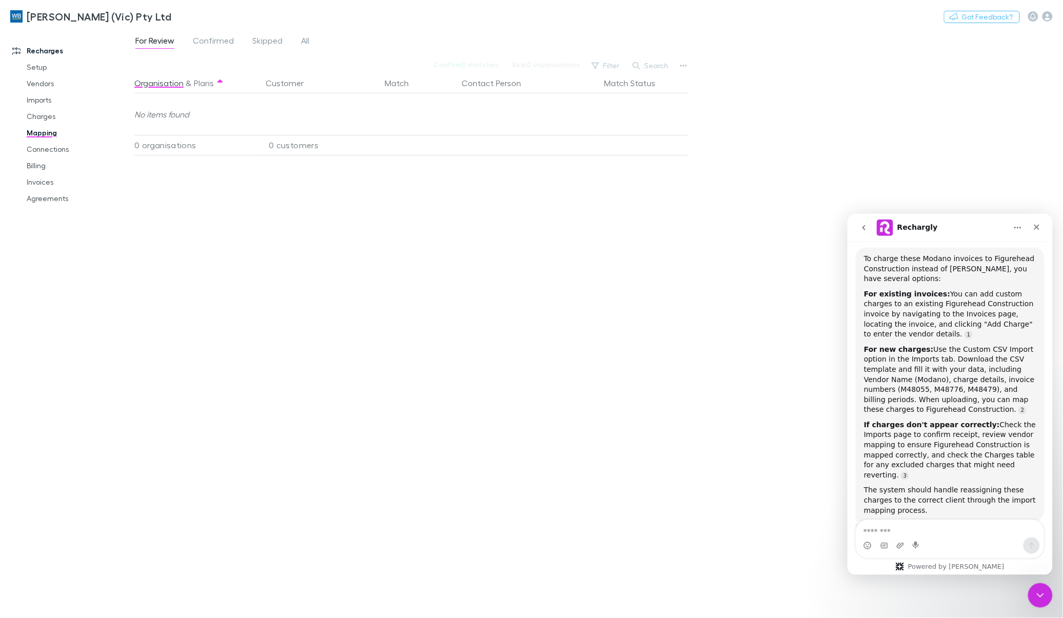
scroll to position [467, 0]
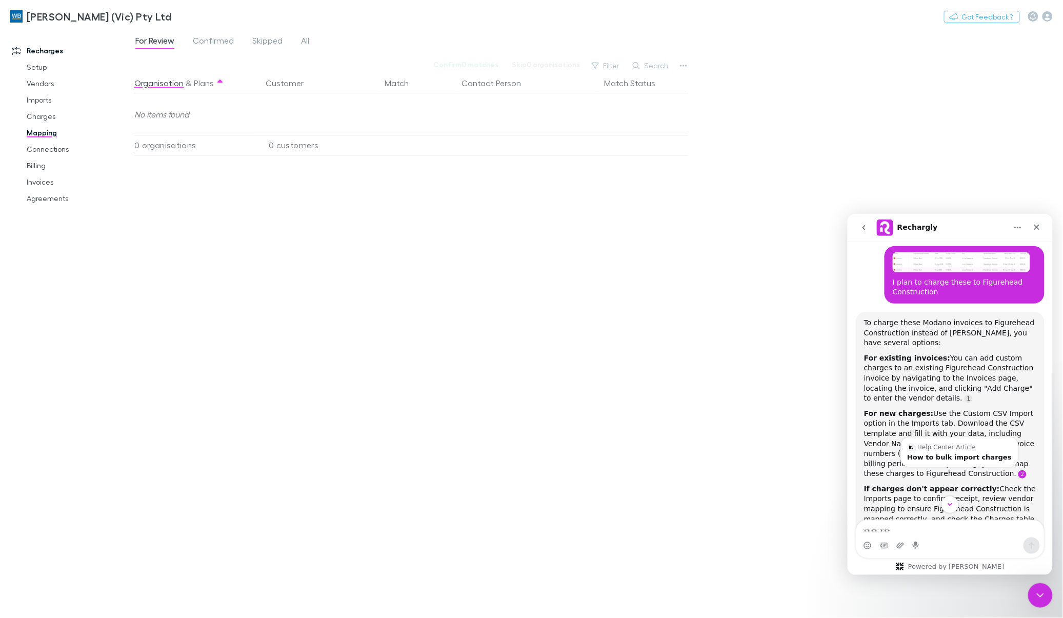
click at [1018, 470] on link "Source reference 11902872:" at bounding box center [1022, 474] width 8 height 8
click at [945, 453] on div "How to bulk import charges" at bounding box center [959, 456] width 105 height 7
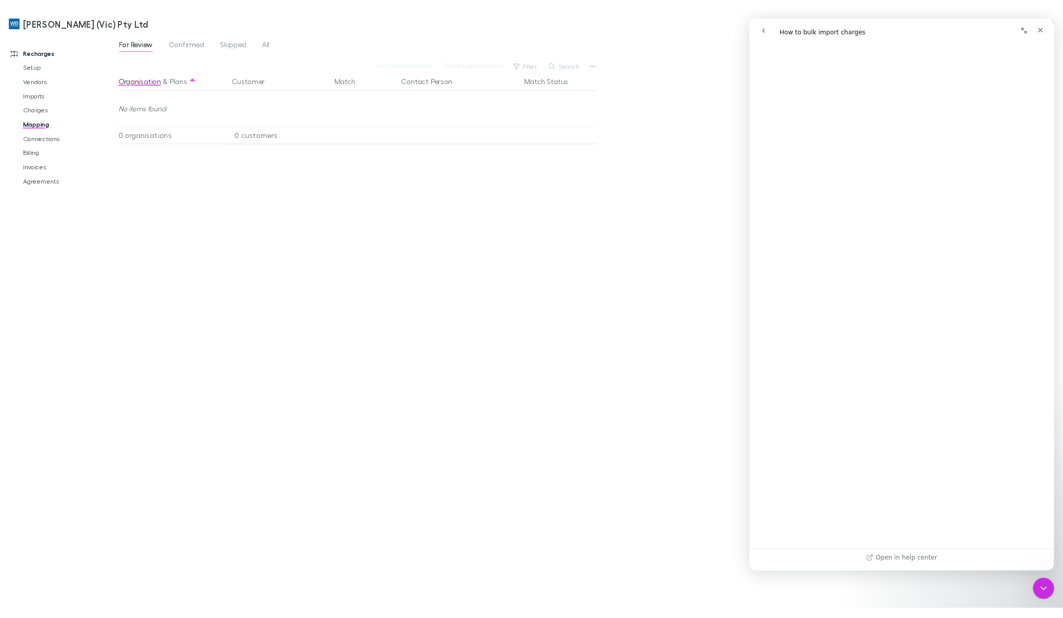
scroll to position [0, 0]
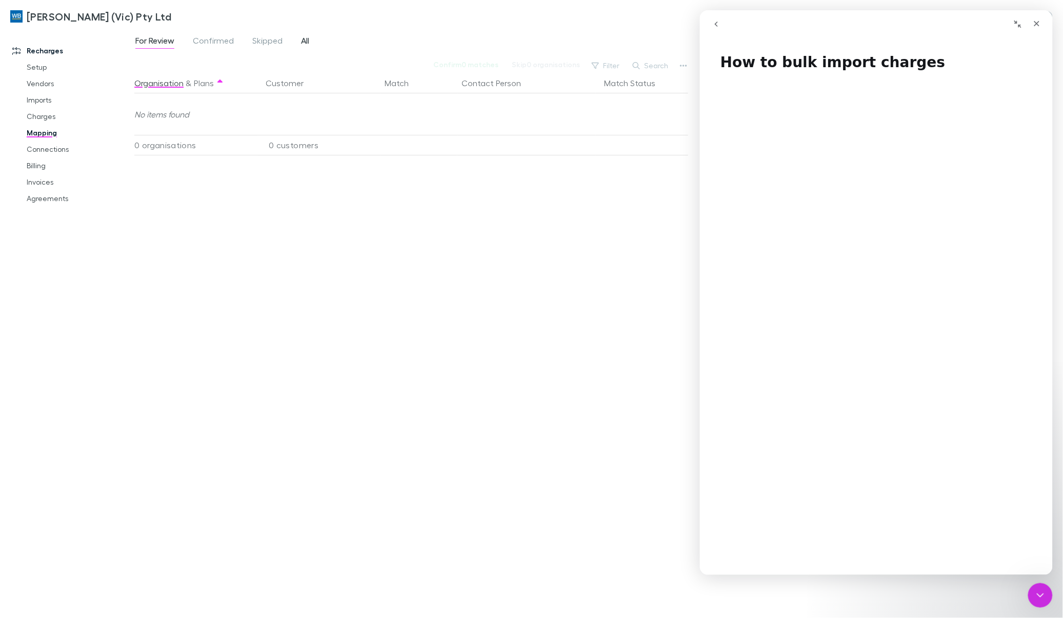
click at [304, 47] on span "All" at bounding box center [305, 41] width 8 height 13
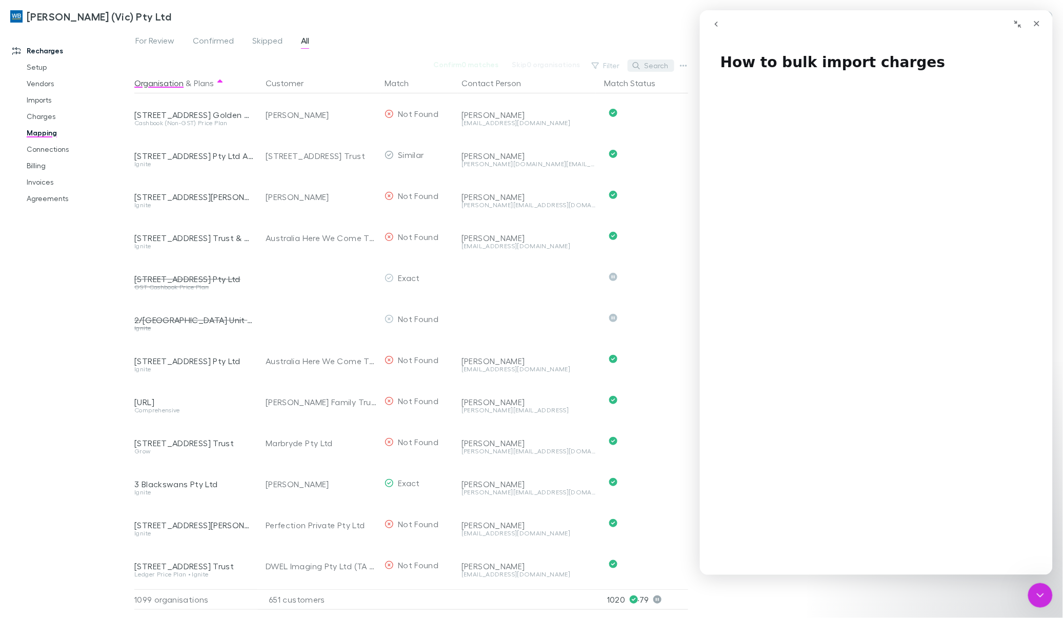
click at [654, 68] on button "Search" at bounding box center [651, 65] width 47 height 12
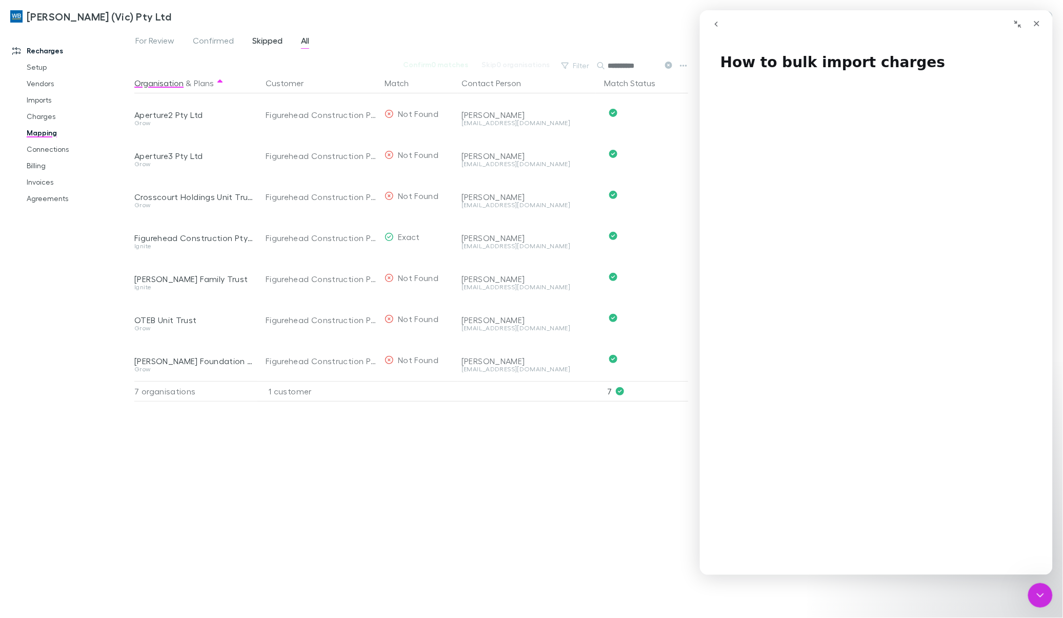
type input "**********"
click at [257, 35] on span "Skipped" at bounding box center [267, 41] width 30 height 13
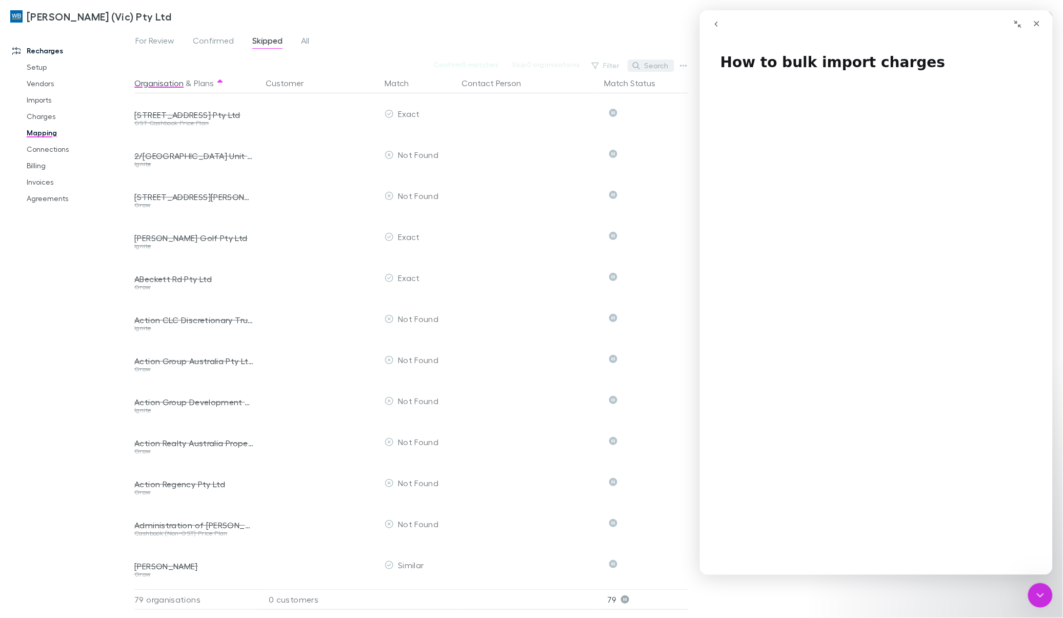
click at [643, 66] on button "Search" at bounding box center [651, 65] width 47 height 12
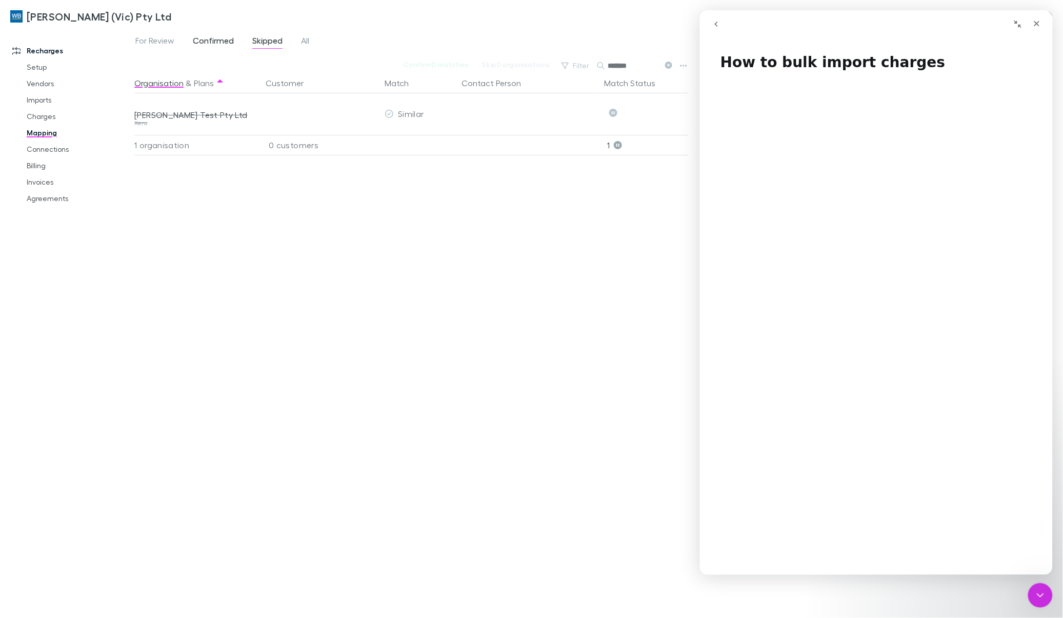
type input "*******"
click at [213, 42] on span "Confirmed" at bounding box center [213, 41] width 41 height 13
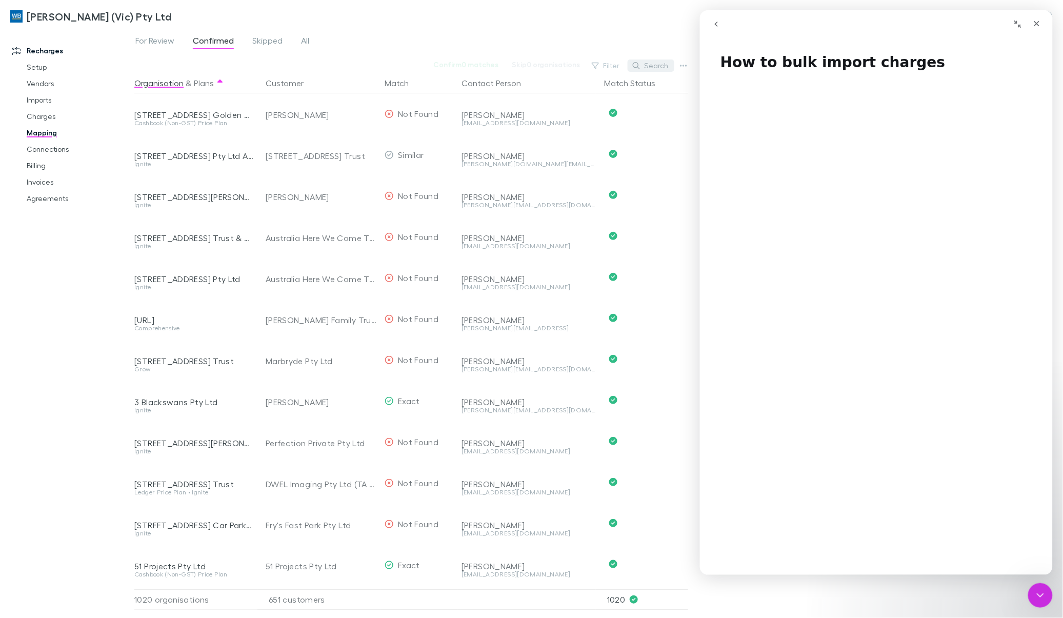
click at [654, 66] on button "Search" at bounding box center [651, 65] width 47 height 12
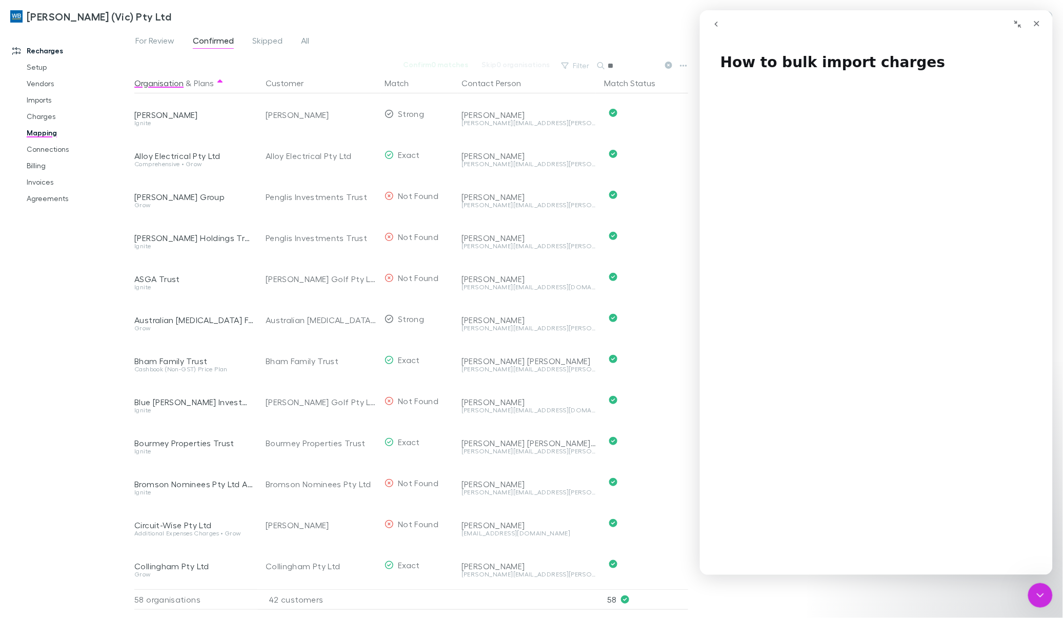
type input "*"
click at [155, 41] on span "For Review" at bounding box center [154, 41] width 39 height 13
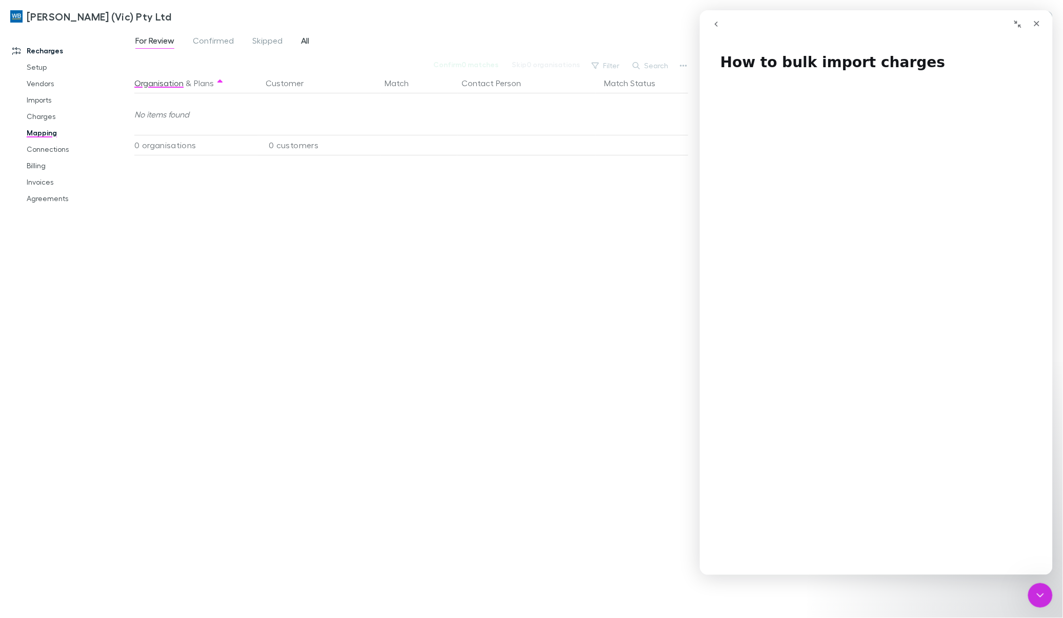
click at [306, 39] on span "All" at bounding box center [305, 41] width 8 height 13
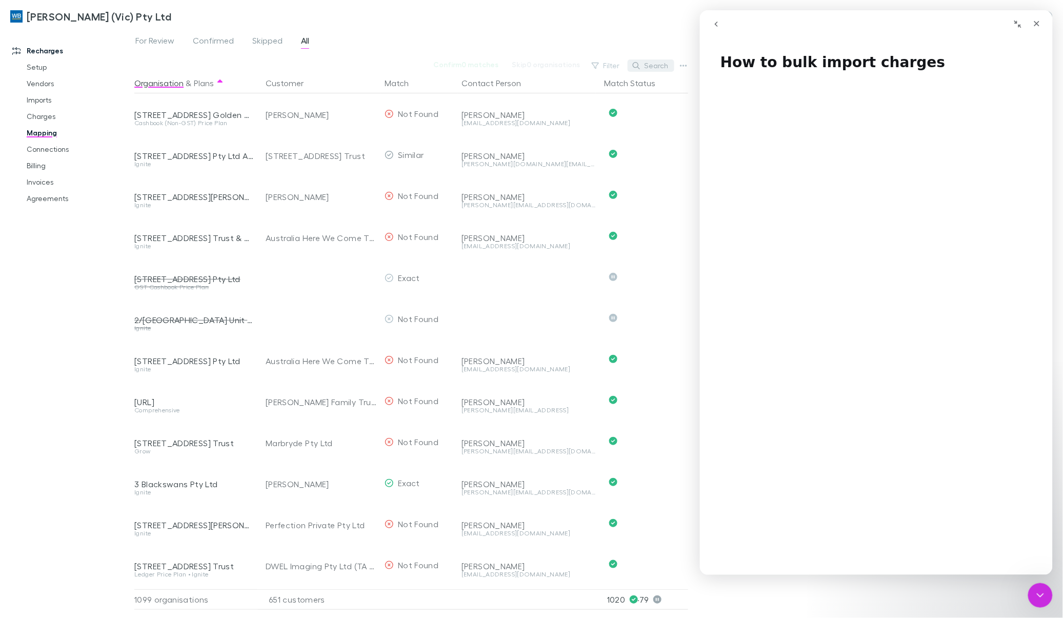
click at [658, 67] on button "Search" at bounding box center [651, 65] width 47 height 12
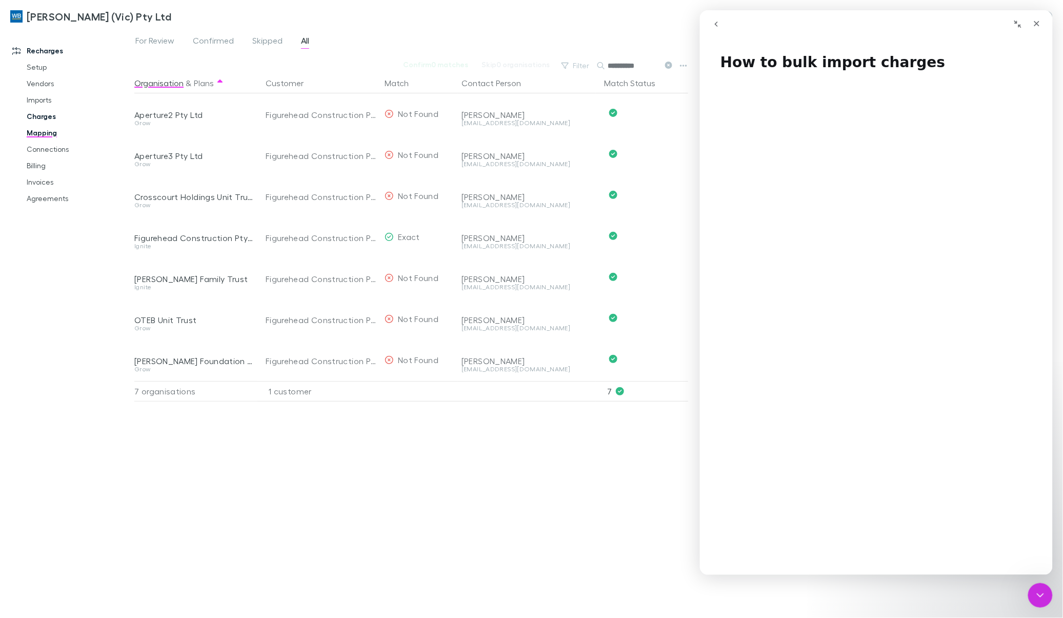
type input "**********"
click at [53, 116] on link "Charges" at bounding box center [79, 116] width 126 height 16
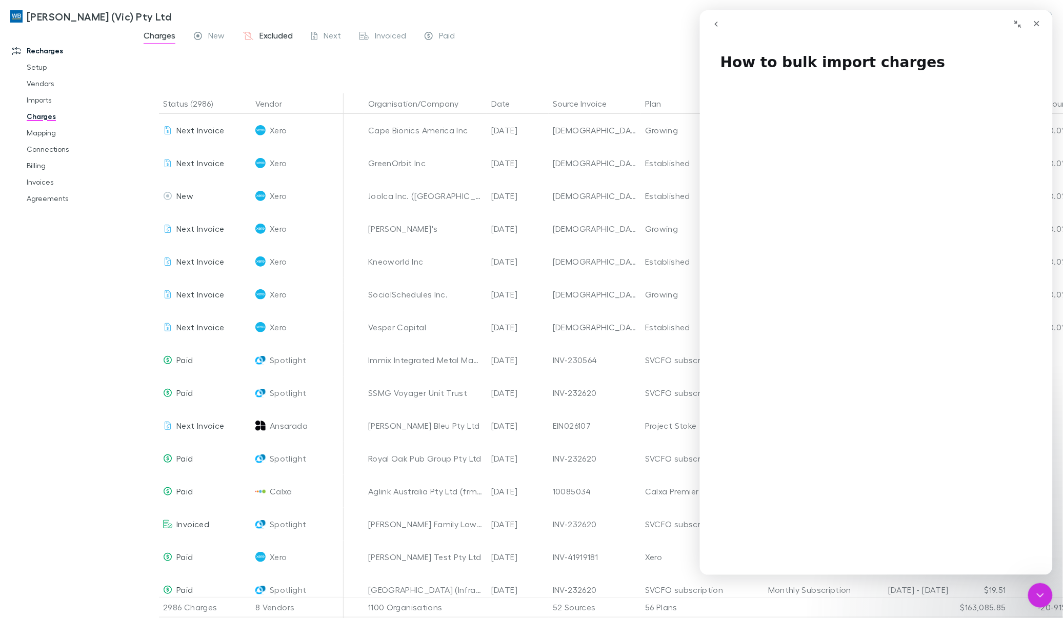
click at [276, 34] on span "Excluded" at bounding box center [276, 36] width 33 height 13
click at [1018, 26] on icon "Collapse window" at bounding box center [1017, 24] width 7 height 7
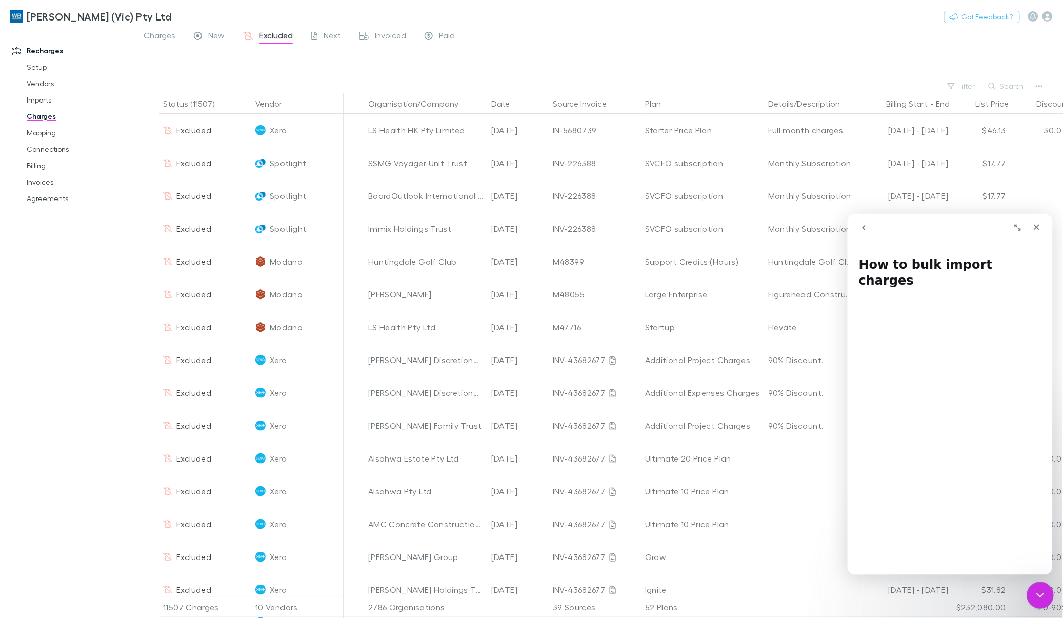
click at [1037, 592] on icon "Close Intercom Messenger" at bounding box center [1039, 594] width 12 height 12
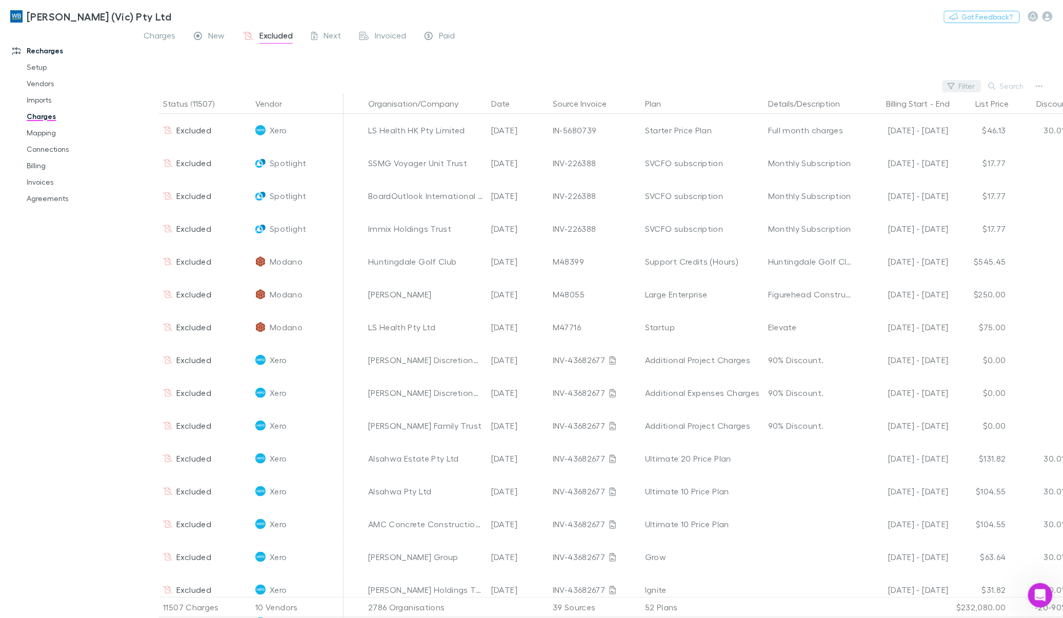
click at [955, 86] on icon "button" at bounding box center [951, 86] width 7 height 7
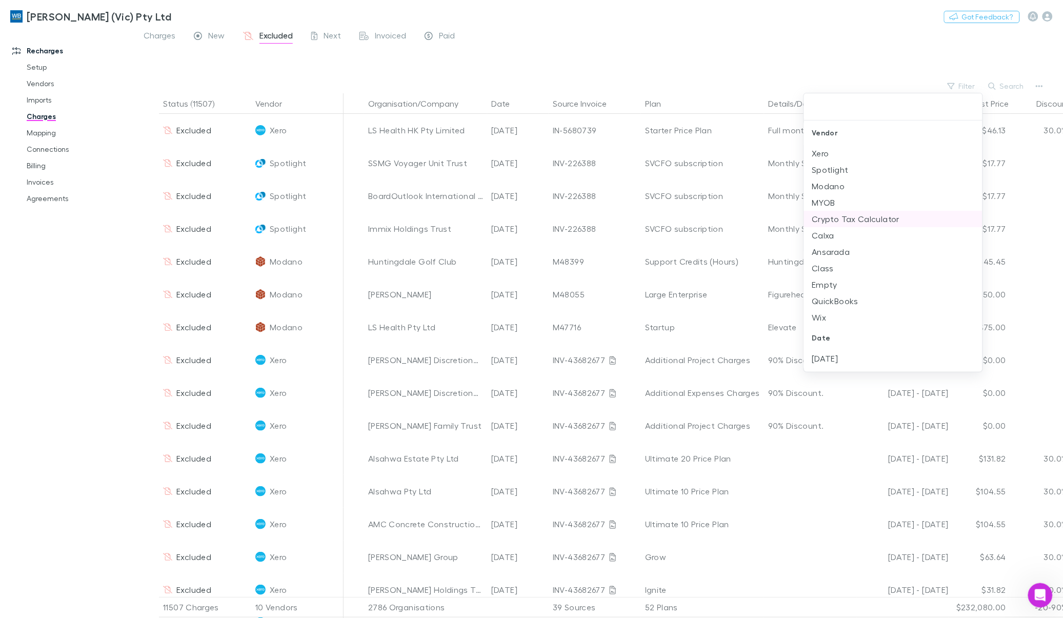
click at [837, 190] on li "Modano" at bounding box center [893, 186] width 178 height 16
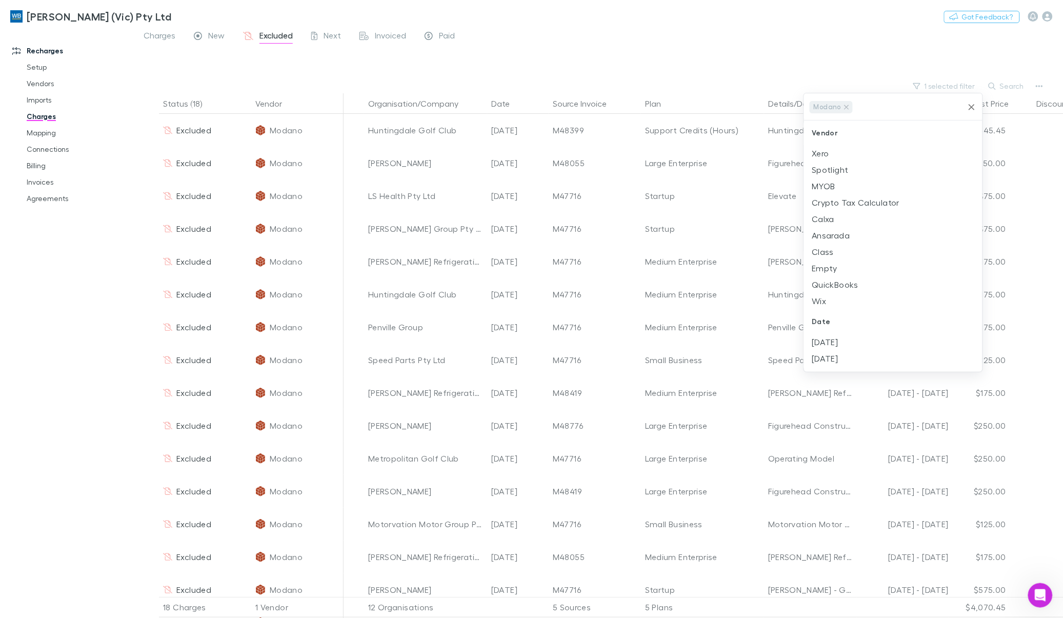
click at [1008, 86] on div at bounding box center [531, 309] width 1063 height 618
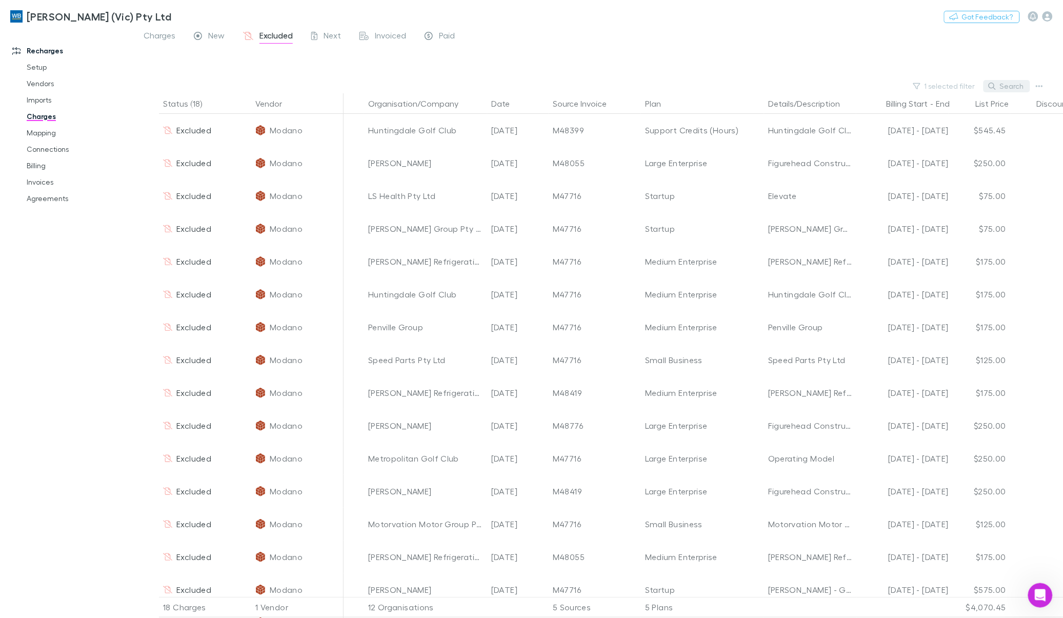
click at [1007, 86] on button "Search" at bounding box center [1007, 86] width 47 height 12
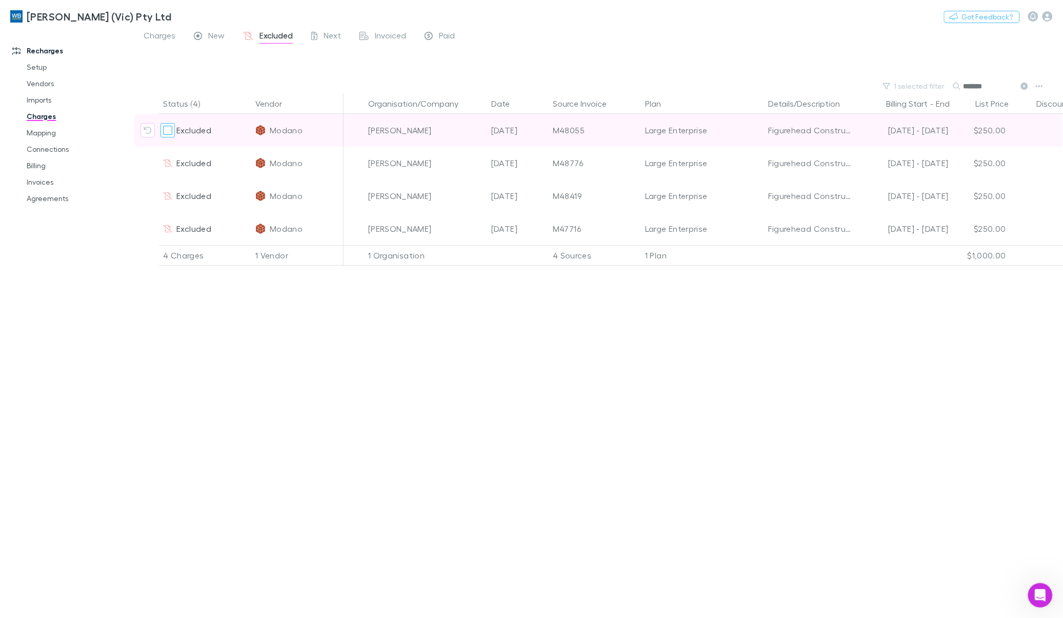
type input "*******"
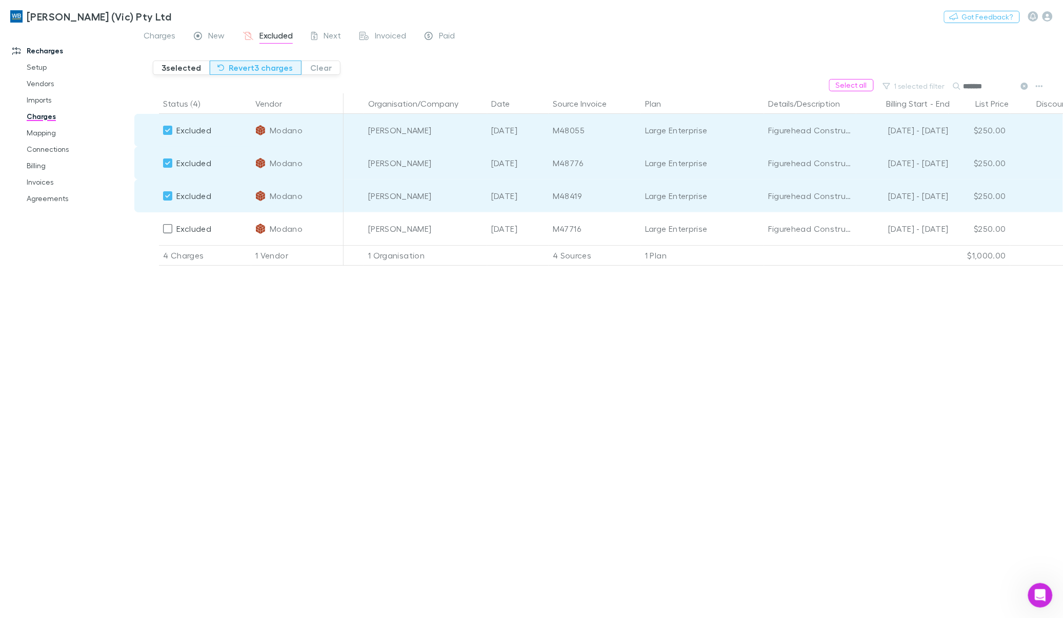
click at [234, 69] on button "Revert 3 charges" at bounding box center [256, 68] width 92 height 14
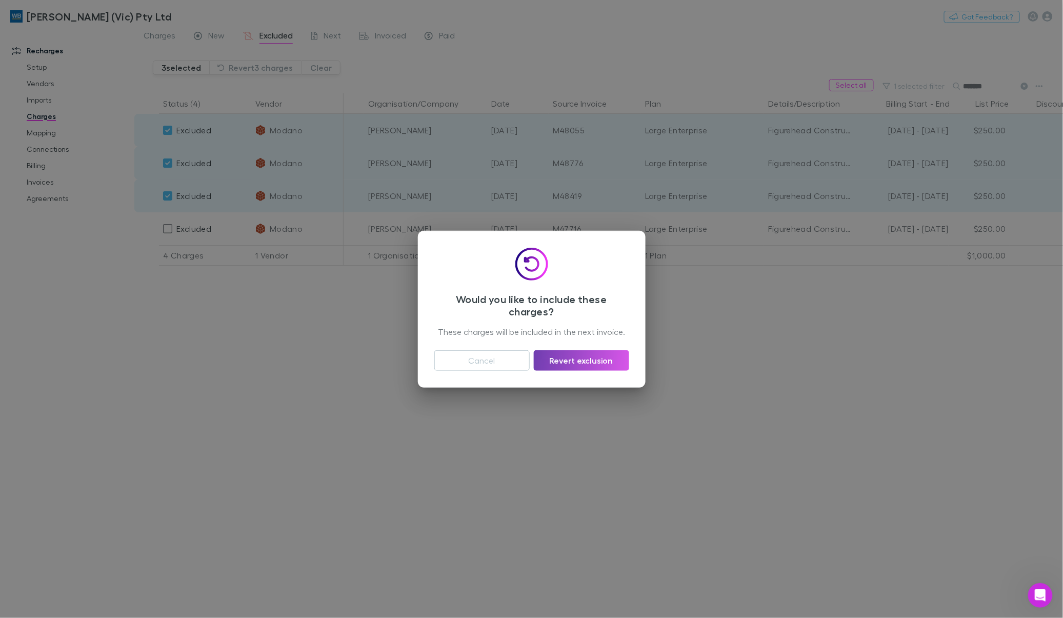
click at [575, 362] on button "Revert exclusion" at bounding box center [581, 360] width 95 height 21
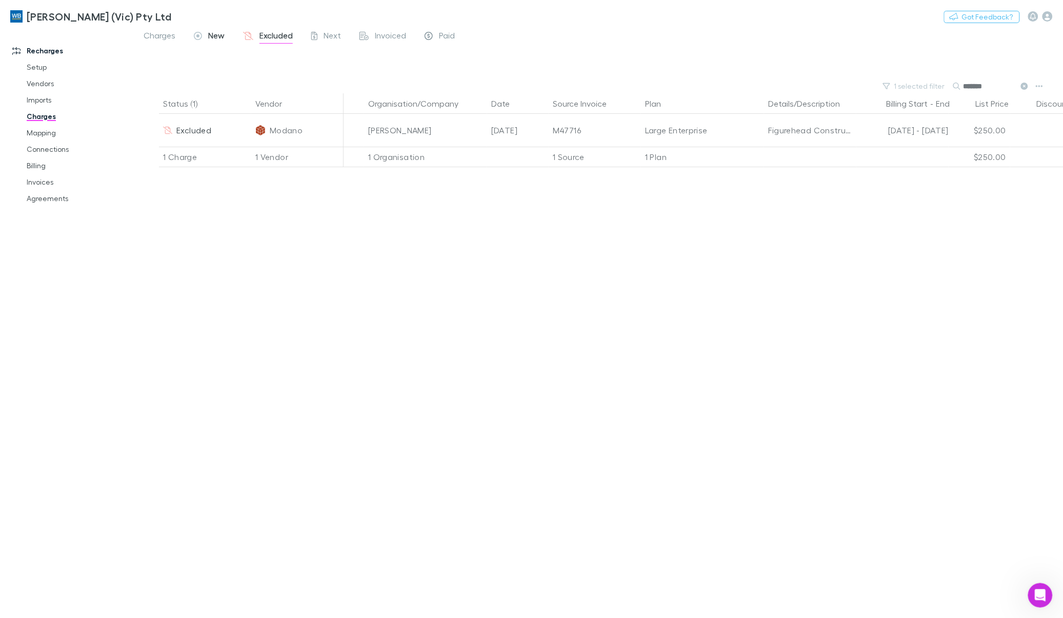
click at [165, 38] on span "Charges" at bounding box center [160, 36] width 32 height 13
click at [212, 37] on span "New" at bounding box center [216, 36] width 16 height 13
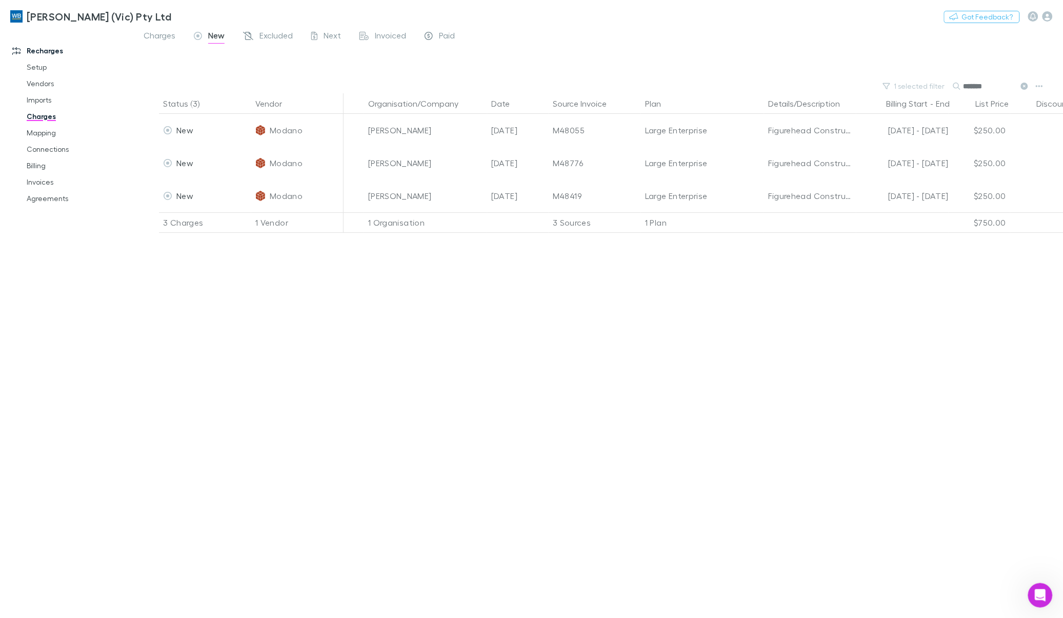
click at [214, 36] on span "New" at bounding box center [216, 36] width 16 height 13
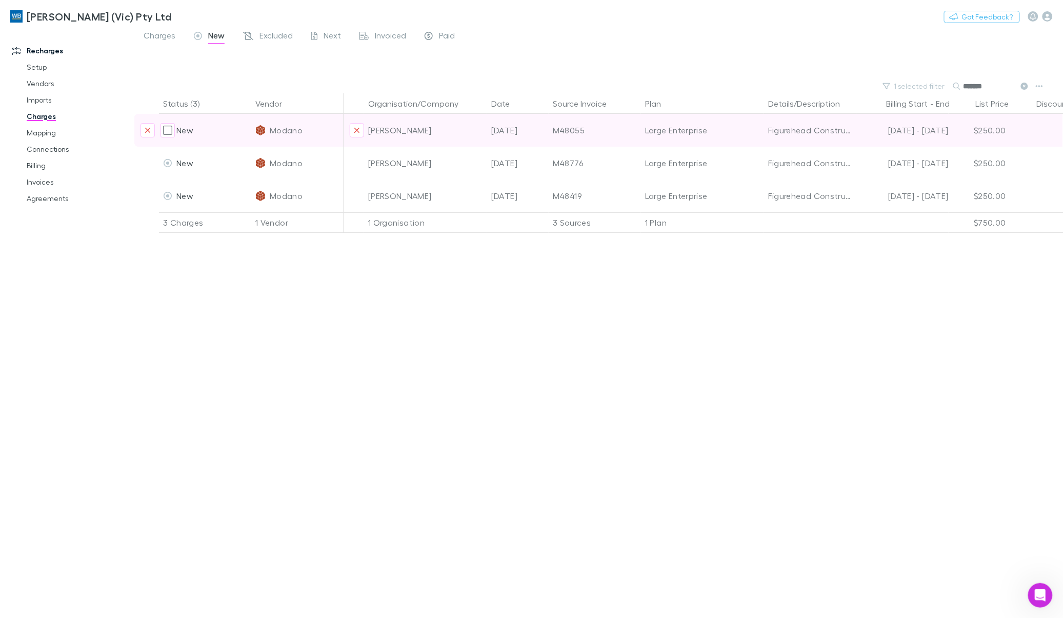
click at [169, 35] on span "Charges" at bounding box center [160, 36] width 32 height 13
click at [200, 38] on icon at bounding box center [198, 36] width 8 height 8
click at [214, 34] on span "New" at bounding box center [216, 36] width 16 height 13
click at [639, 42] on div "Charges New Excluded Next Invoiced Paid" at bounding box center [598, 38] width 929 height 19
click at [205, 34] on div "New" at bounding box center [209, 36] width 31 height 13
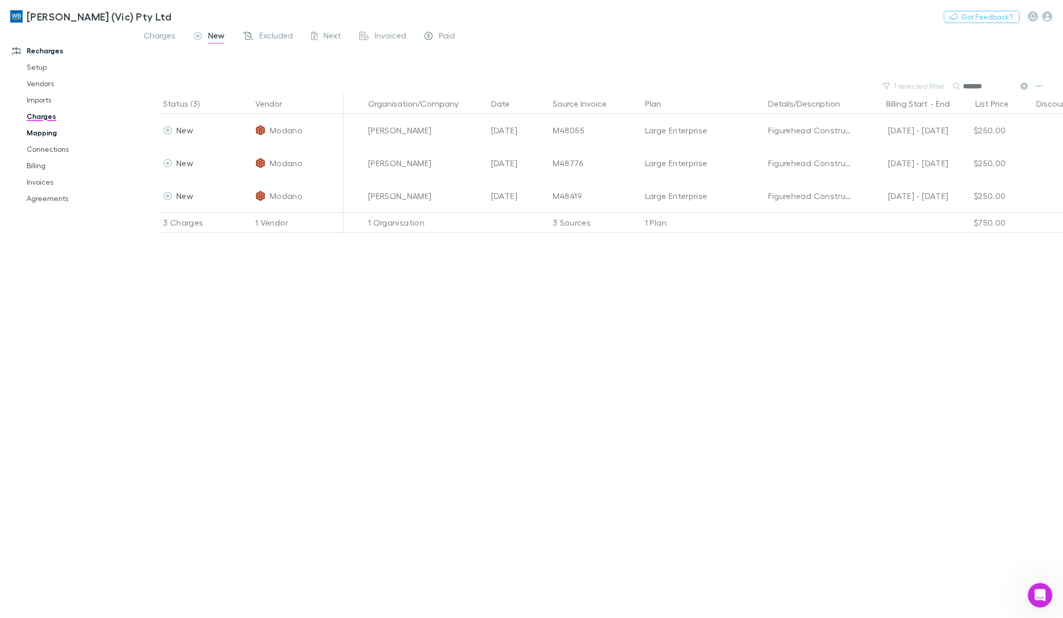
click at [36, 132] on link "Mapping" at bounding box center [79, 133] width 126 height 16
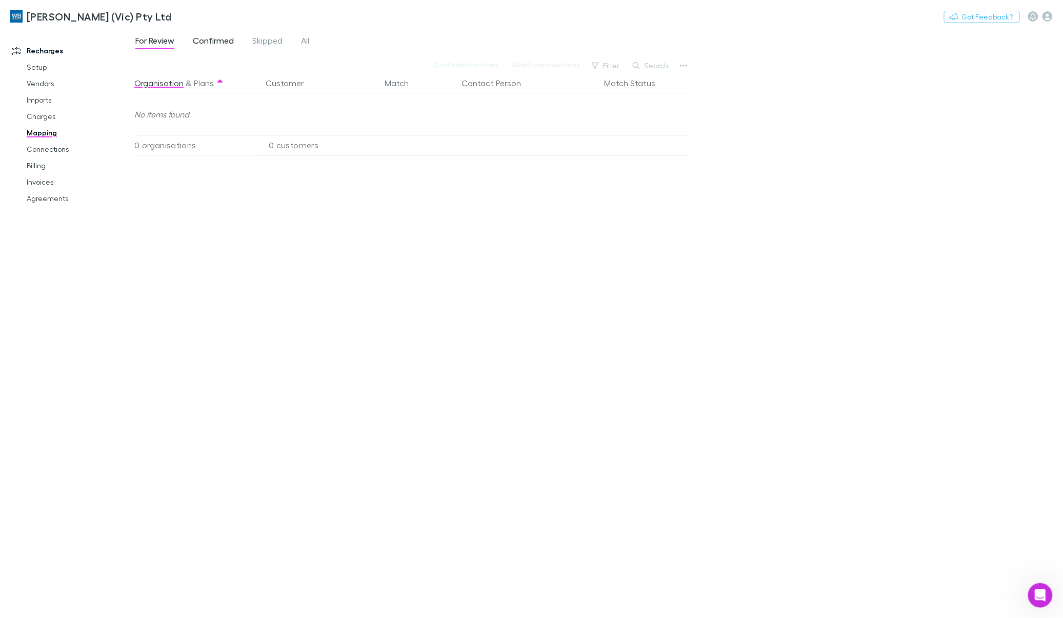
click at [211, 41] on span "Confirmed" at bounding box center [213, 41] width 41 height 13
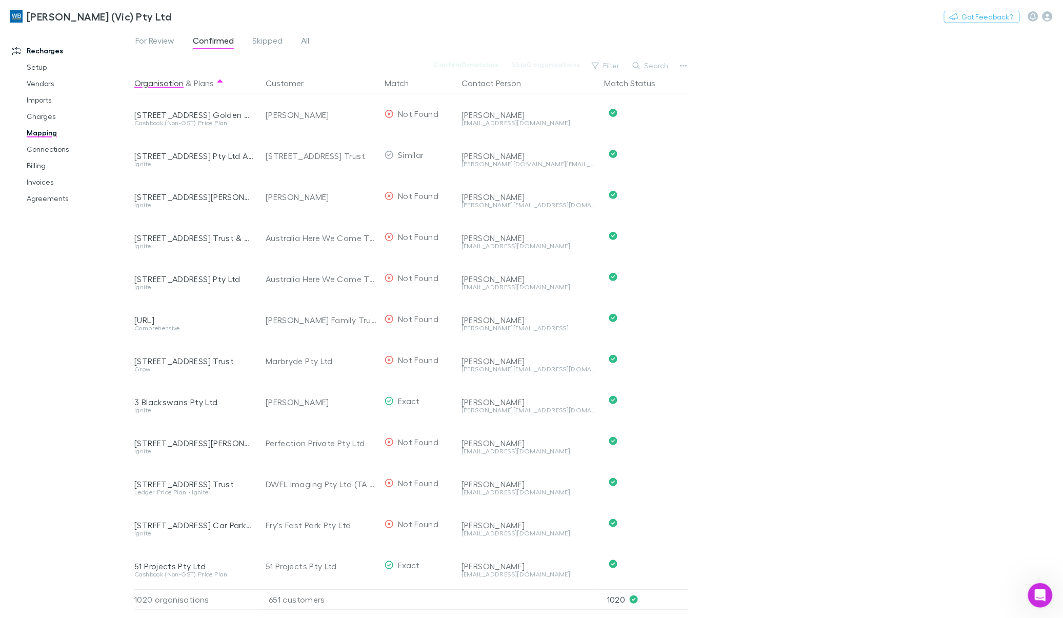
click at [267, 42] on span "Skipped" at bounding box center [267, 41] width 30 height 13
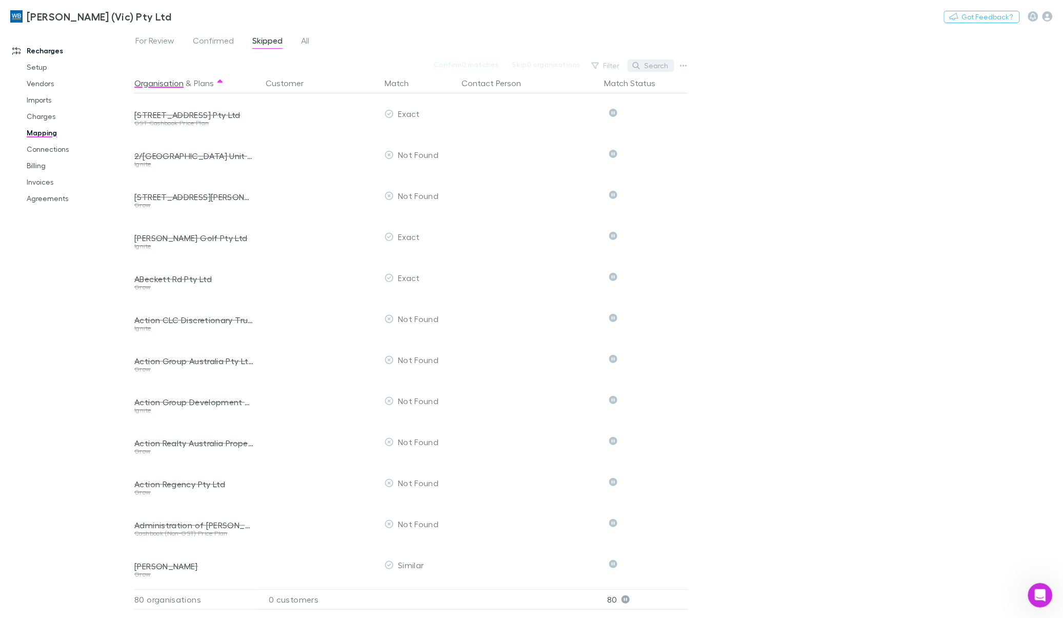
click at [645, 63] on button "Search" at bounding box center [651, 65] width 47 height 12
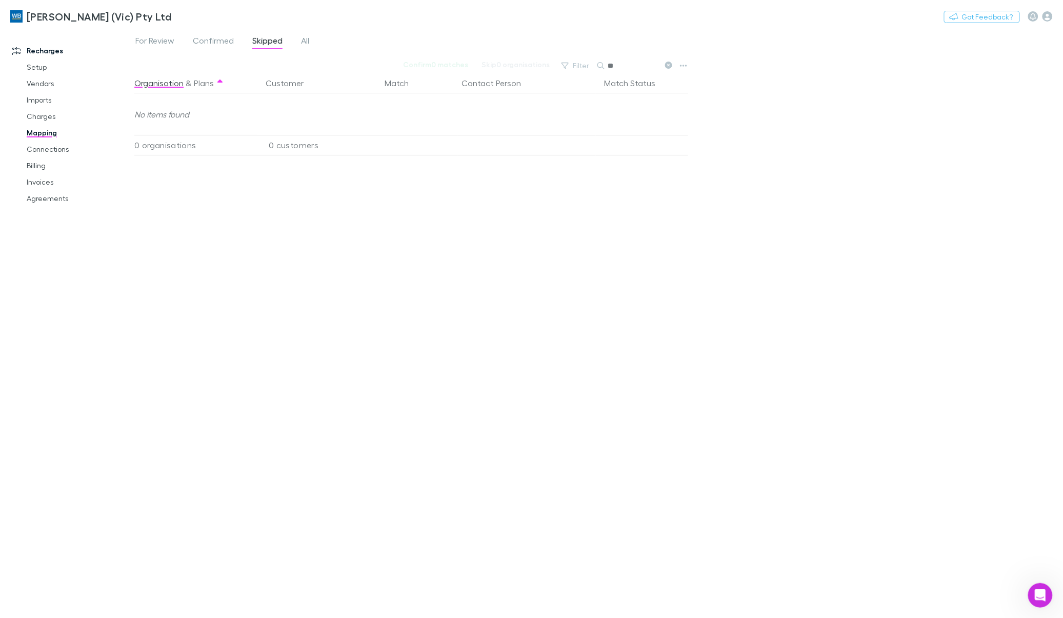
type input "*"
type input "******"
click at [872, 243] on div "For Review Confirmed Skipped All Confirm 0 matches Skip 0 organisations Filter …" at bounding box center [598, 323] width 929 height 589
